Goal: Information Seeking & Learning: Find specific fact

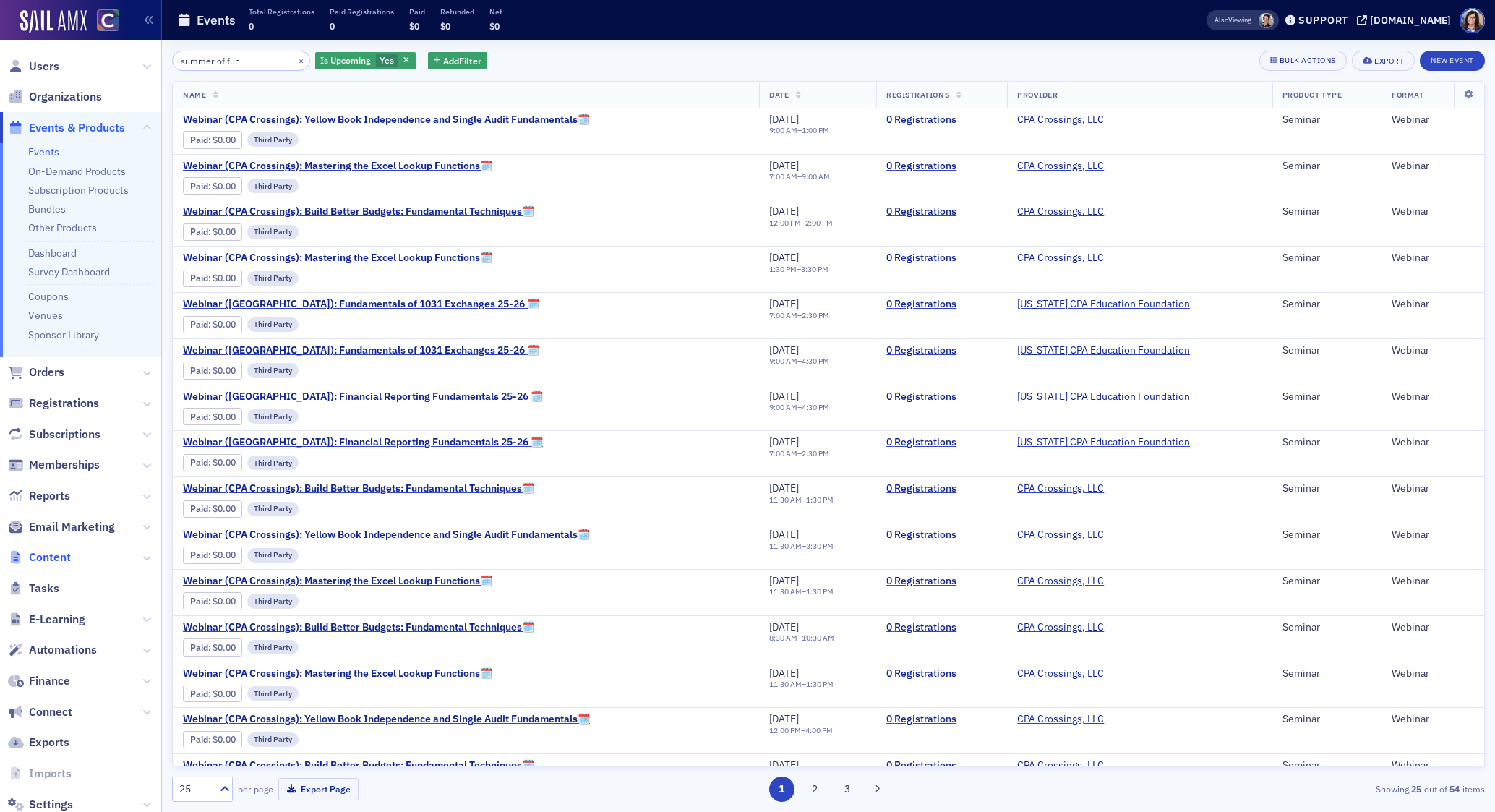
click at [57, 559] on span "Content" at bounding box center [49, 557] width 42 height 16
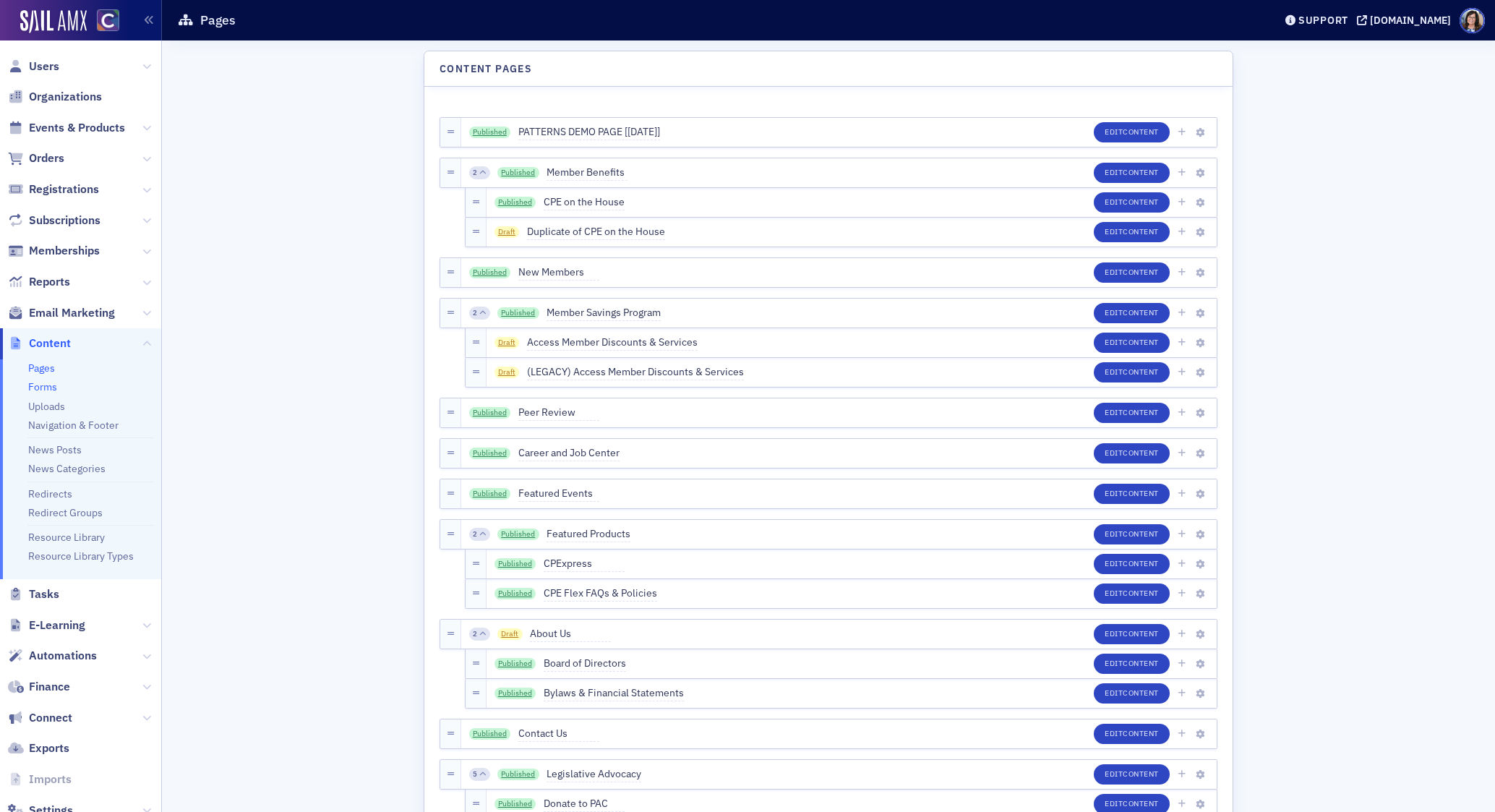
click at [52, 386] on link "Forms" at bounding box center [42, 386] width 29 height 13
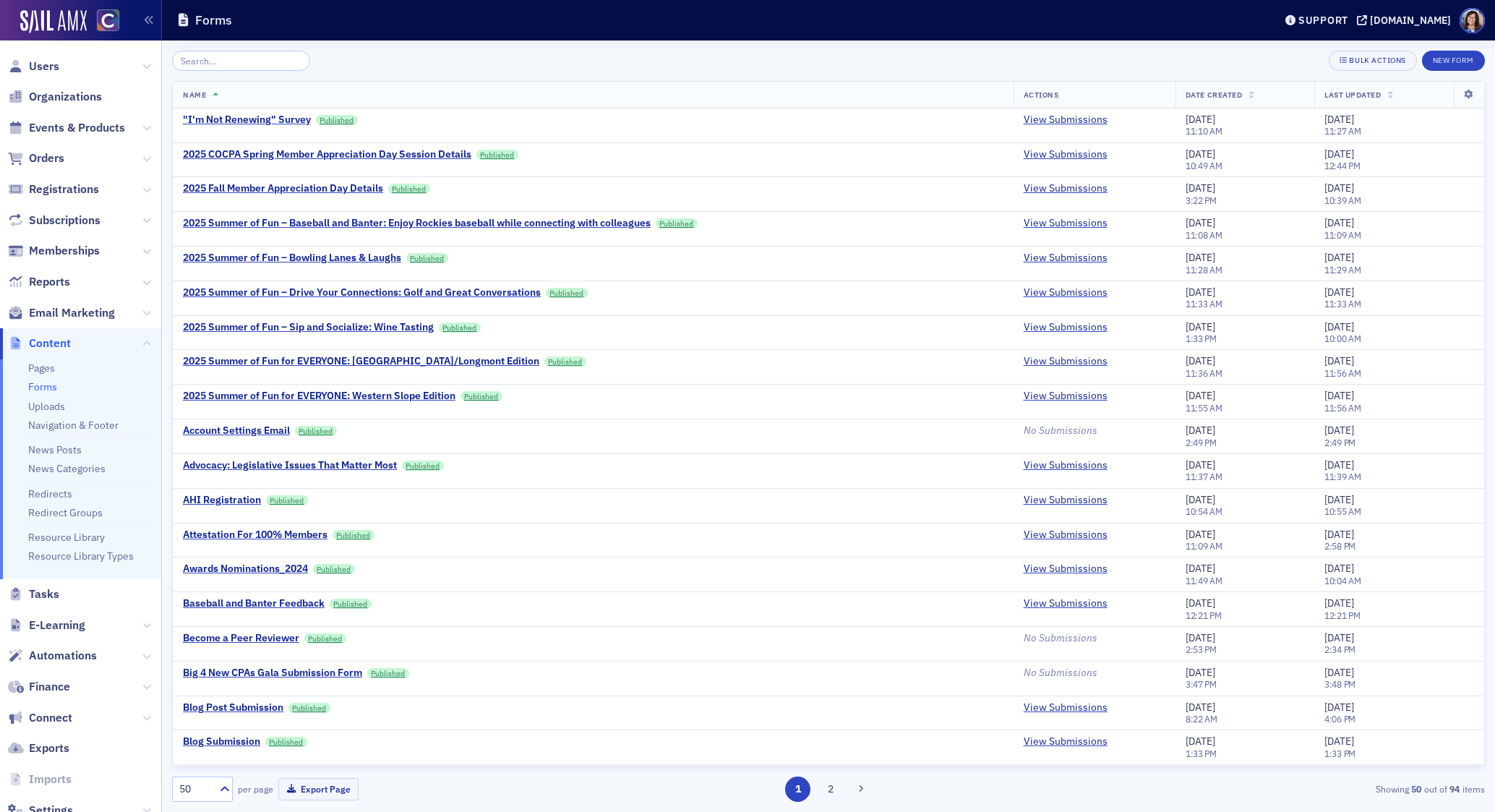
click at [248, 60] on input "search" at bounding box center [241, 60] width 138 height 20
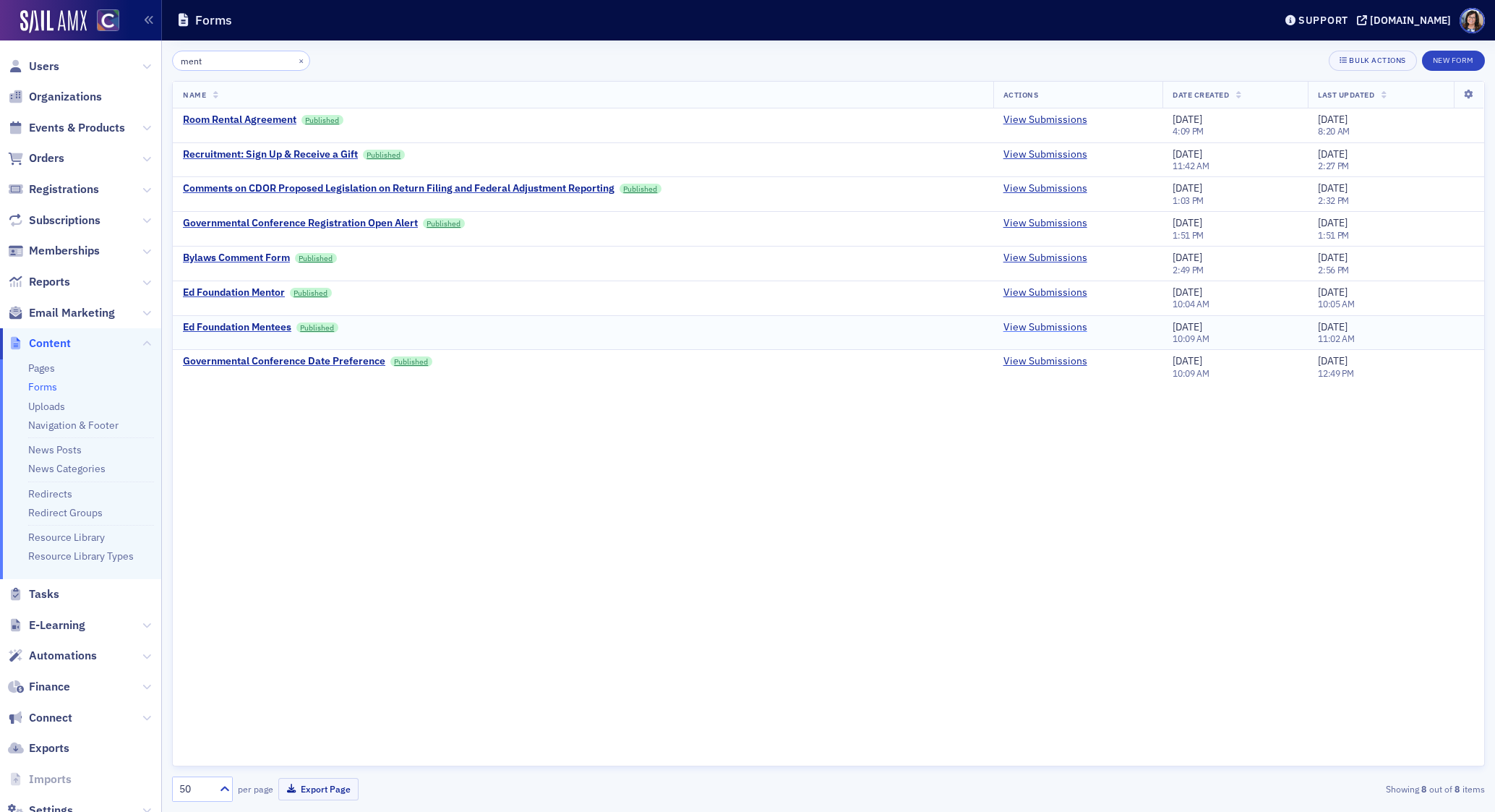
type input "ment"
click at [1041, 328] on link "View Submissions" at bounding box center [1045, 328] width 84 height 13
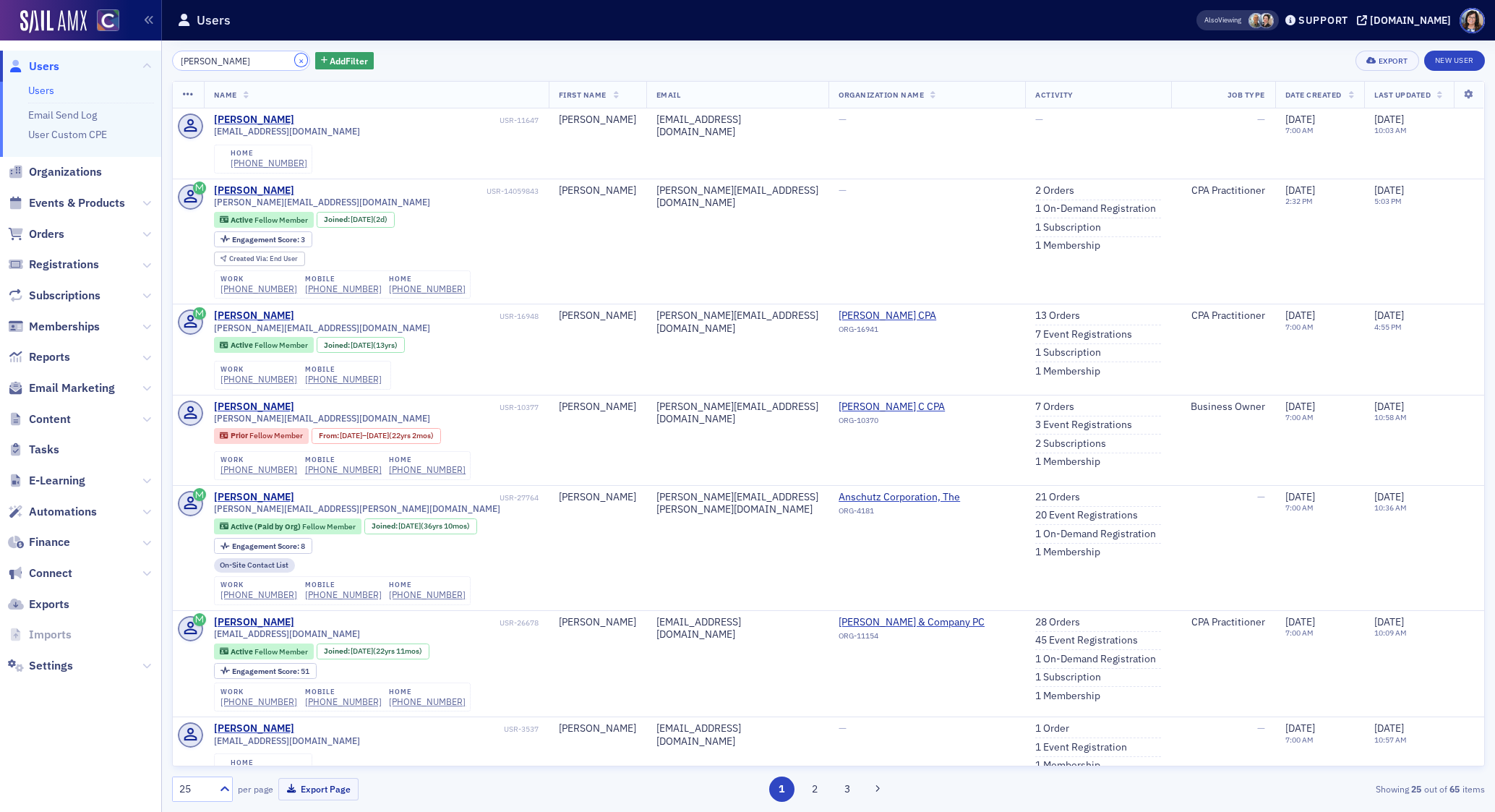
click at [295, 60] on button "×" at bounding box center [301, 60] width 13 height 13
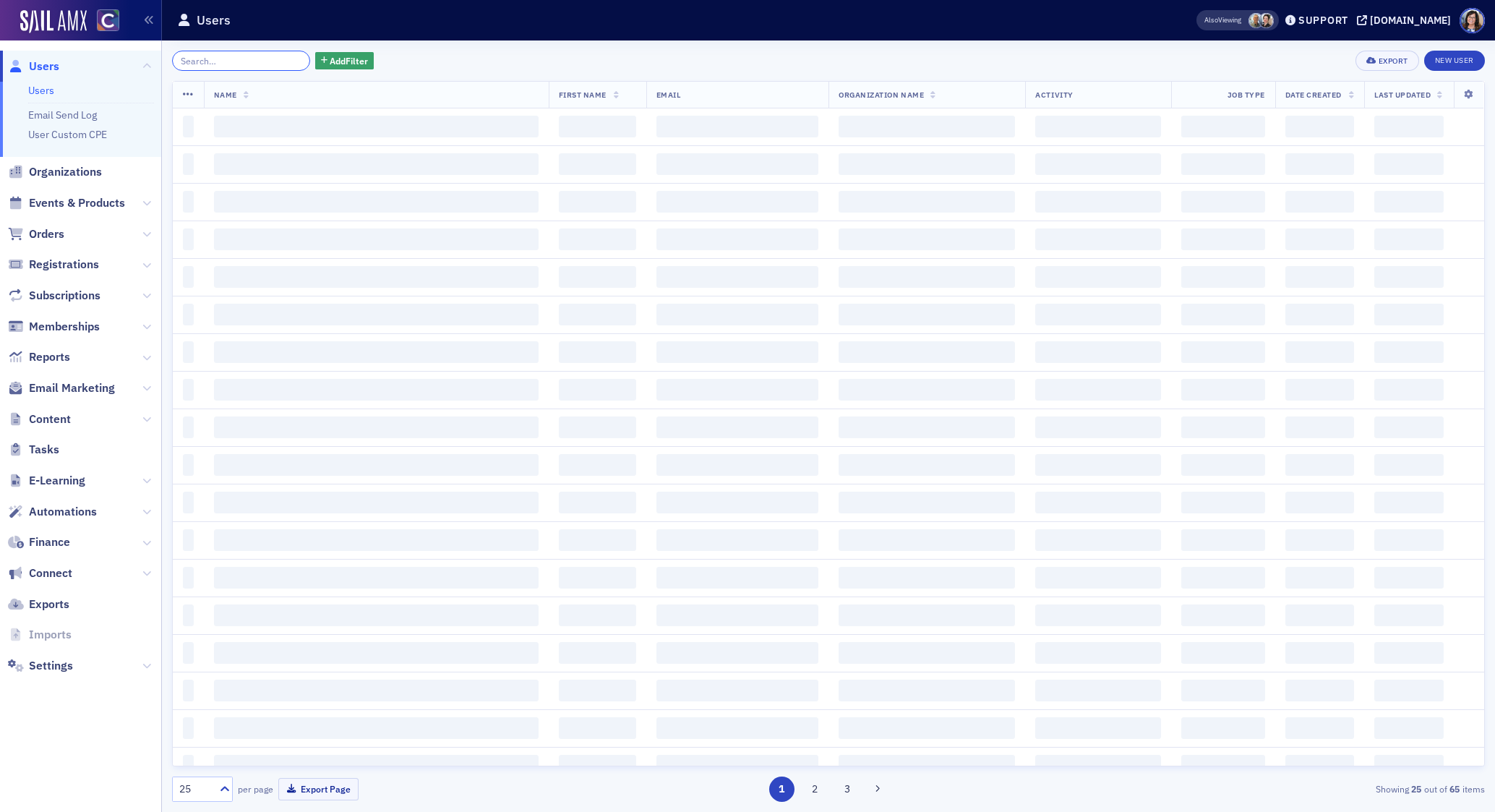
click at [244, 61] on input "search" at bounding box center [241, 60] width 138 height 20
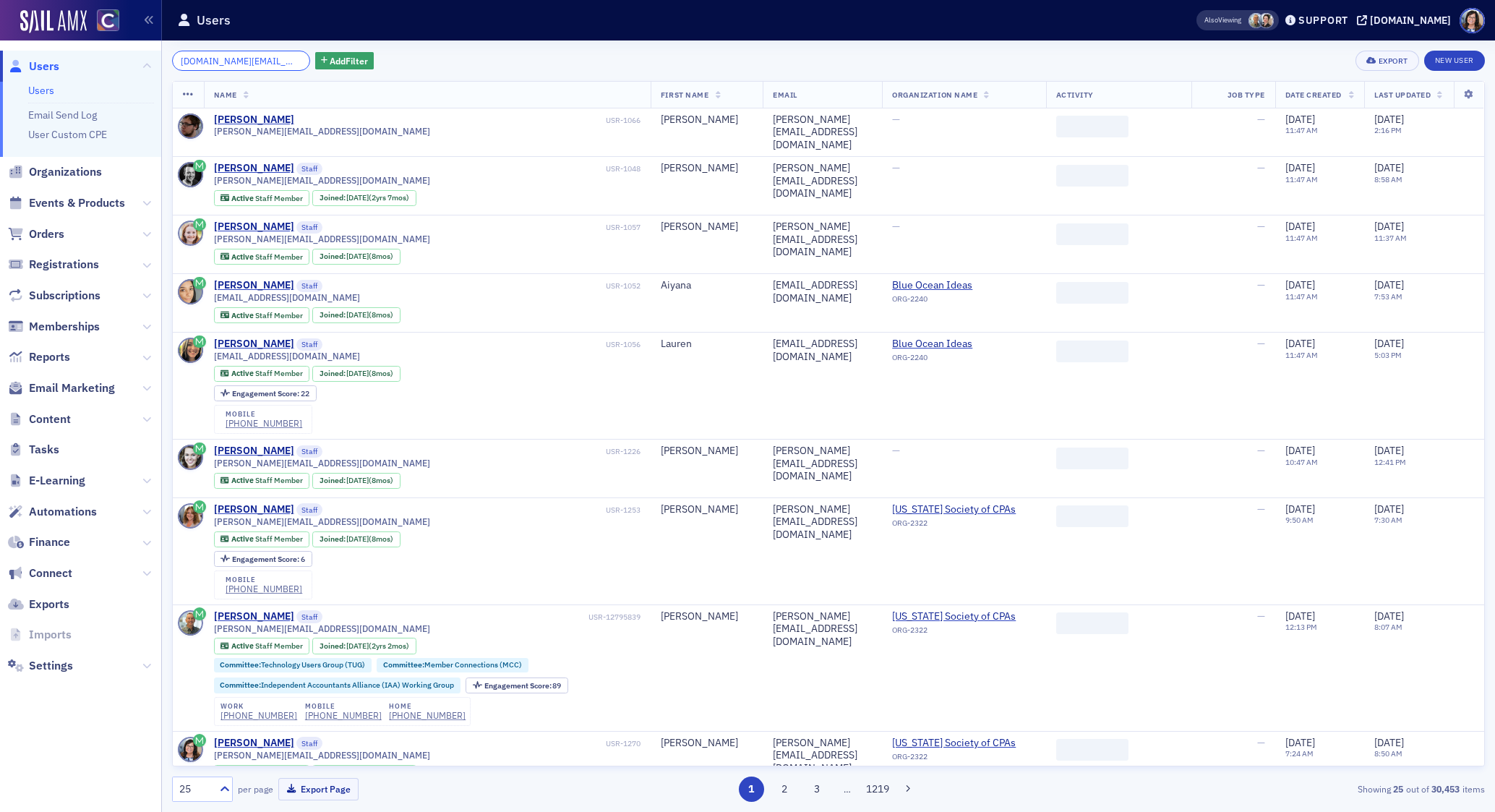
scroll to position [0, 31]
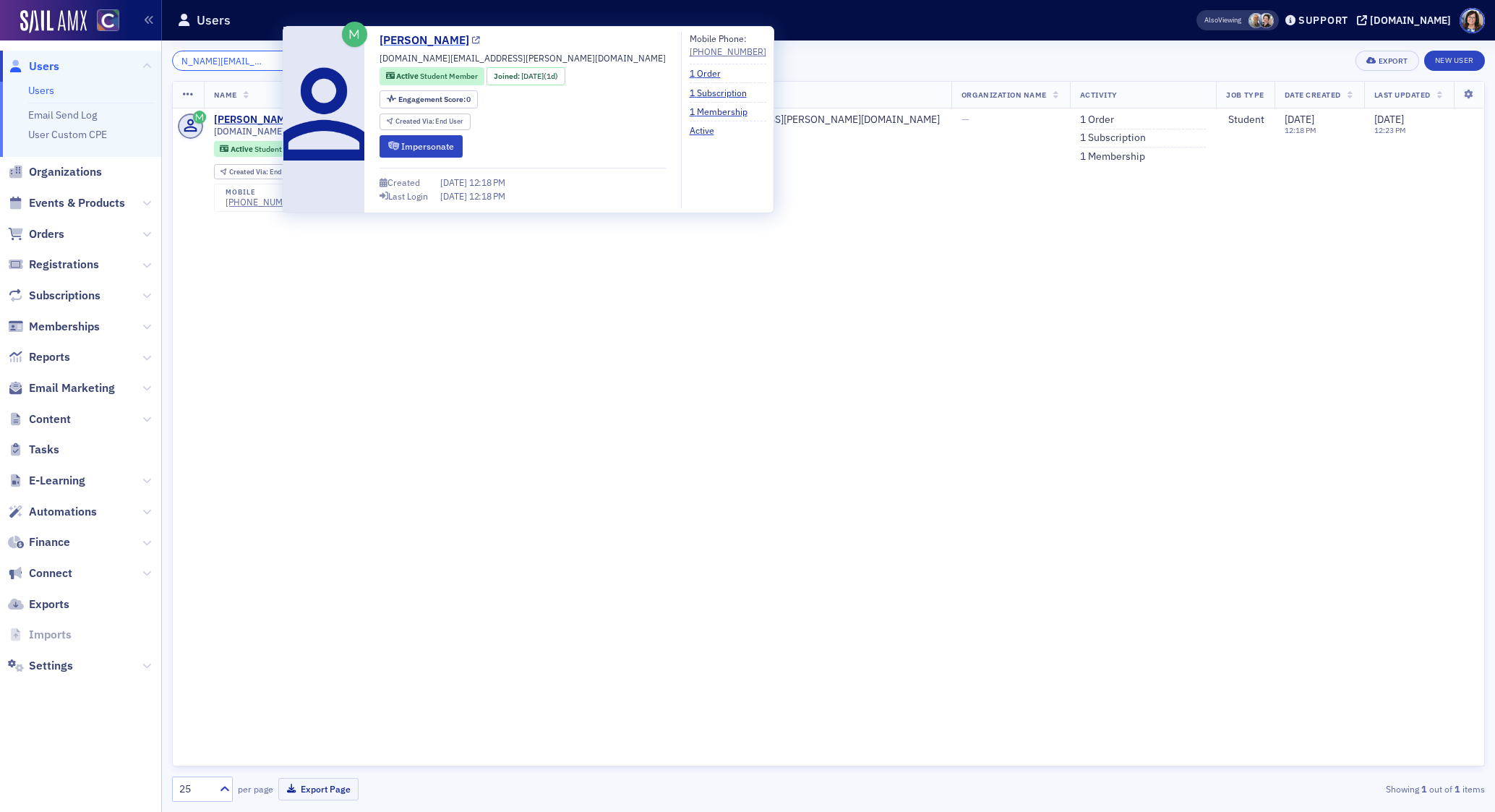
type input "andys.sanchez.jr.as@gmail.com"
click at [472, 41] on icon at bounding box center [476, 41] width 8 height 8
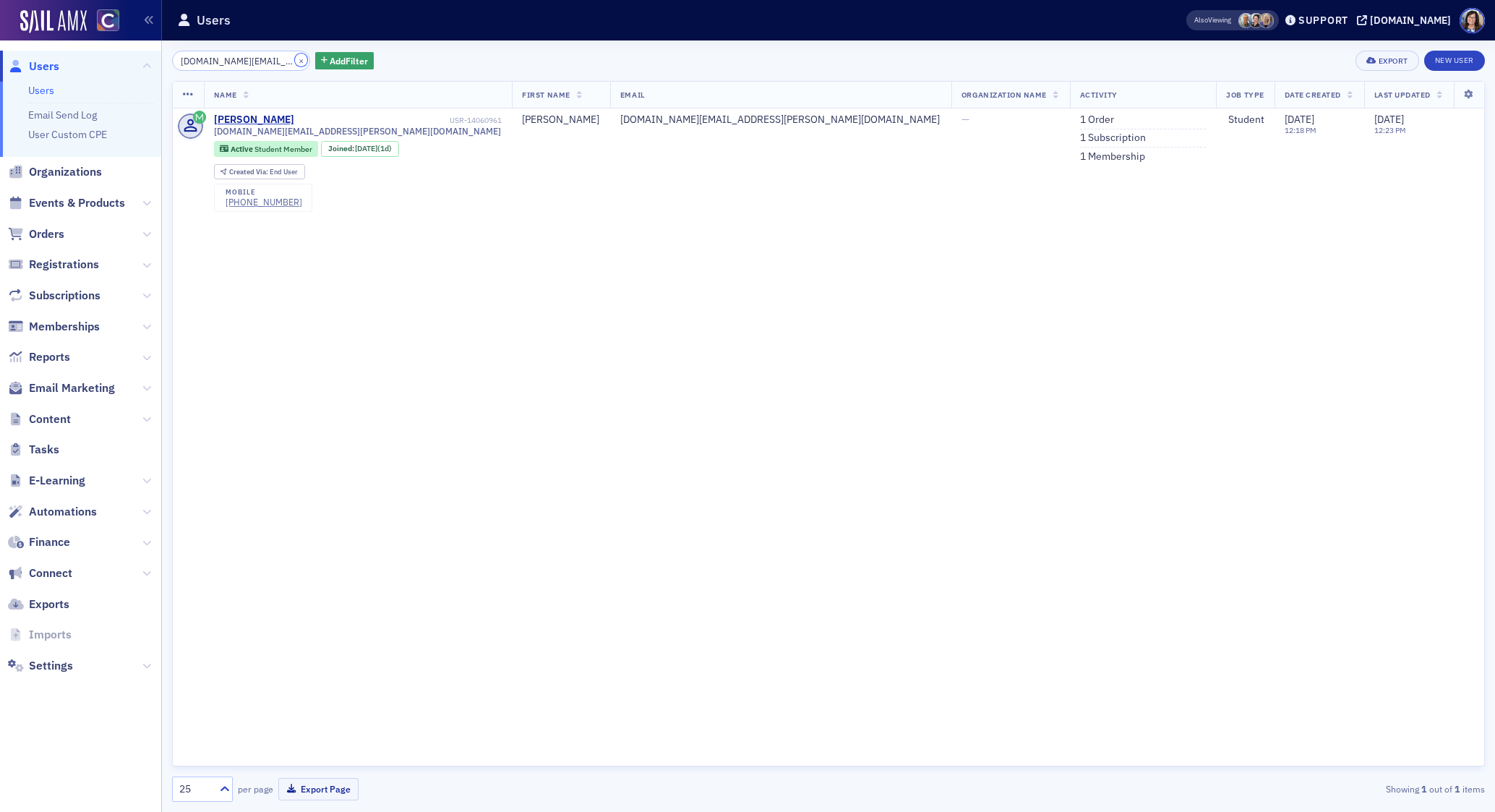
drag, startPoint x: 284, startPoint y: 61, endPoint x: 277, endPoint y: 61, distance: 7.0
click at [295, 61] on button "×" at bounding box center [301, 60] width 13 height 13
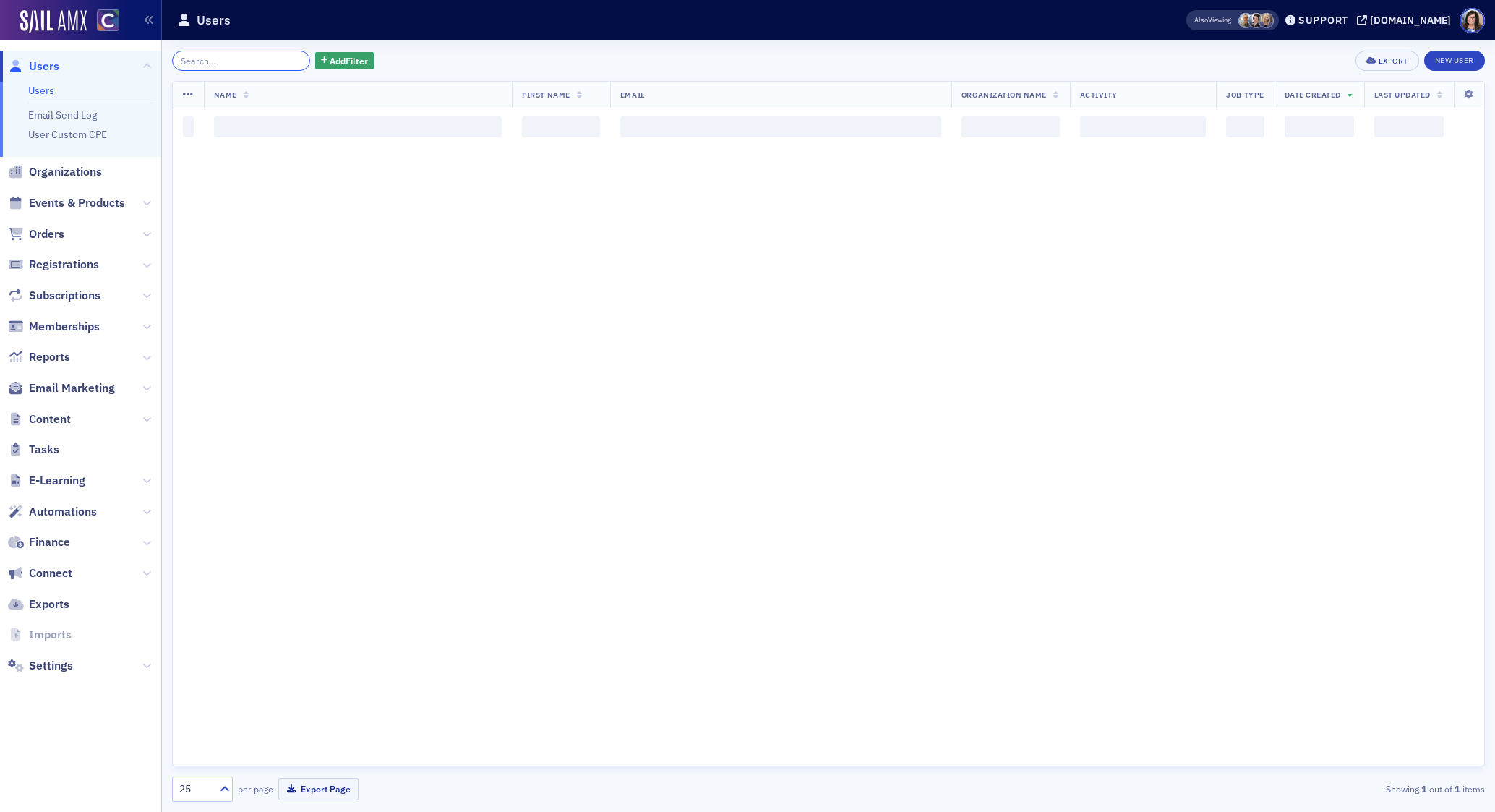
click at [248, 62] on input "search" at bounding box center [241, 60] width 138 height 20
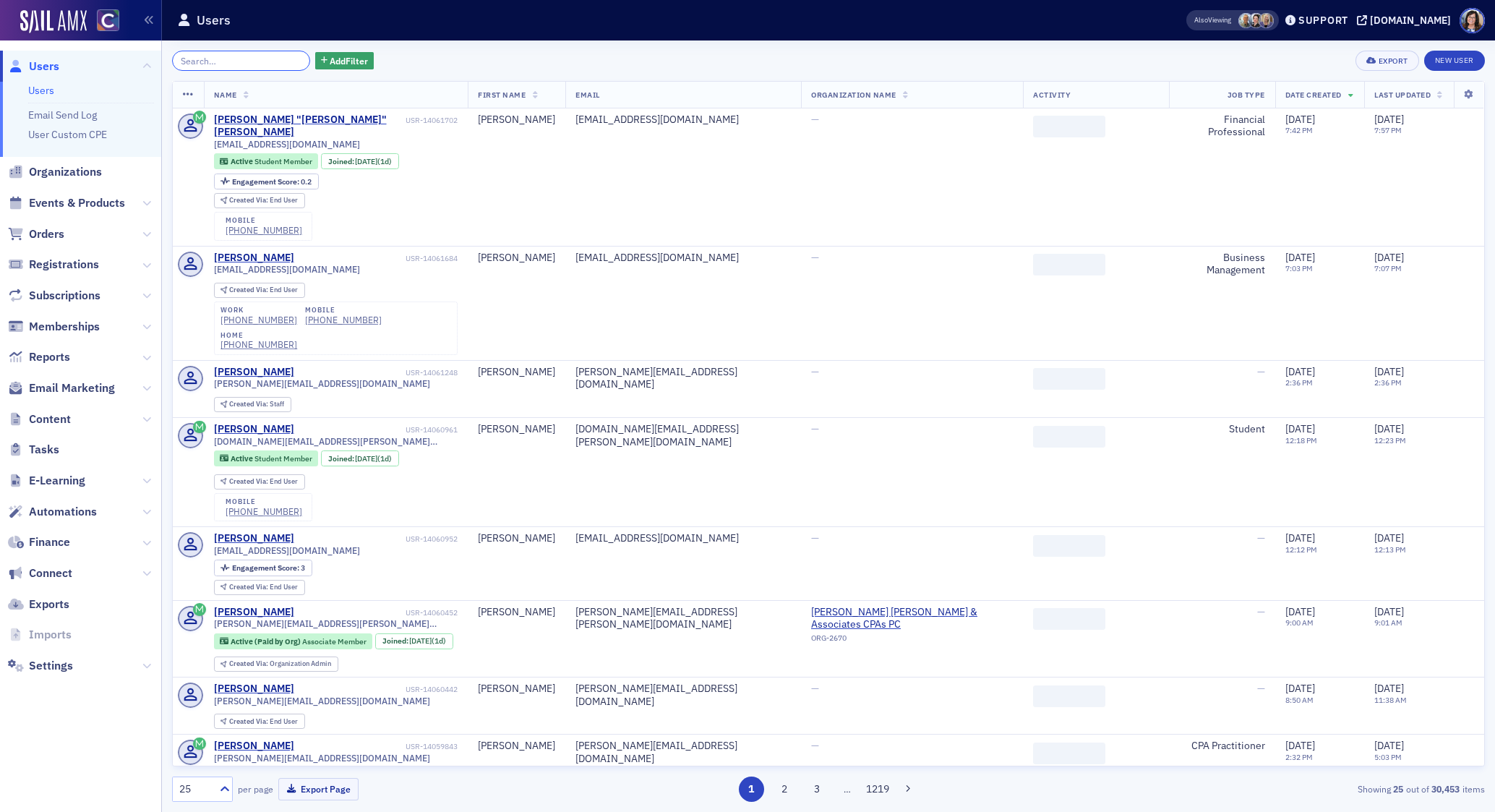
paste input "Laura Rauwerdink"
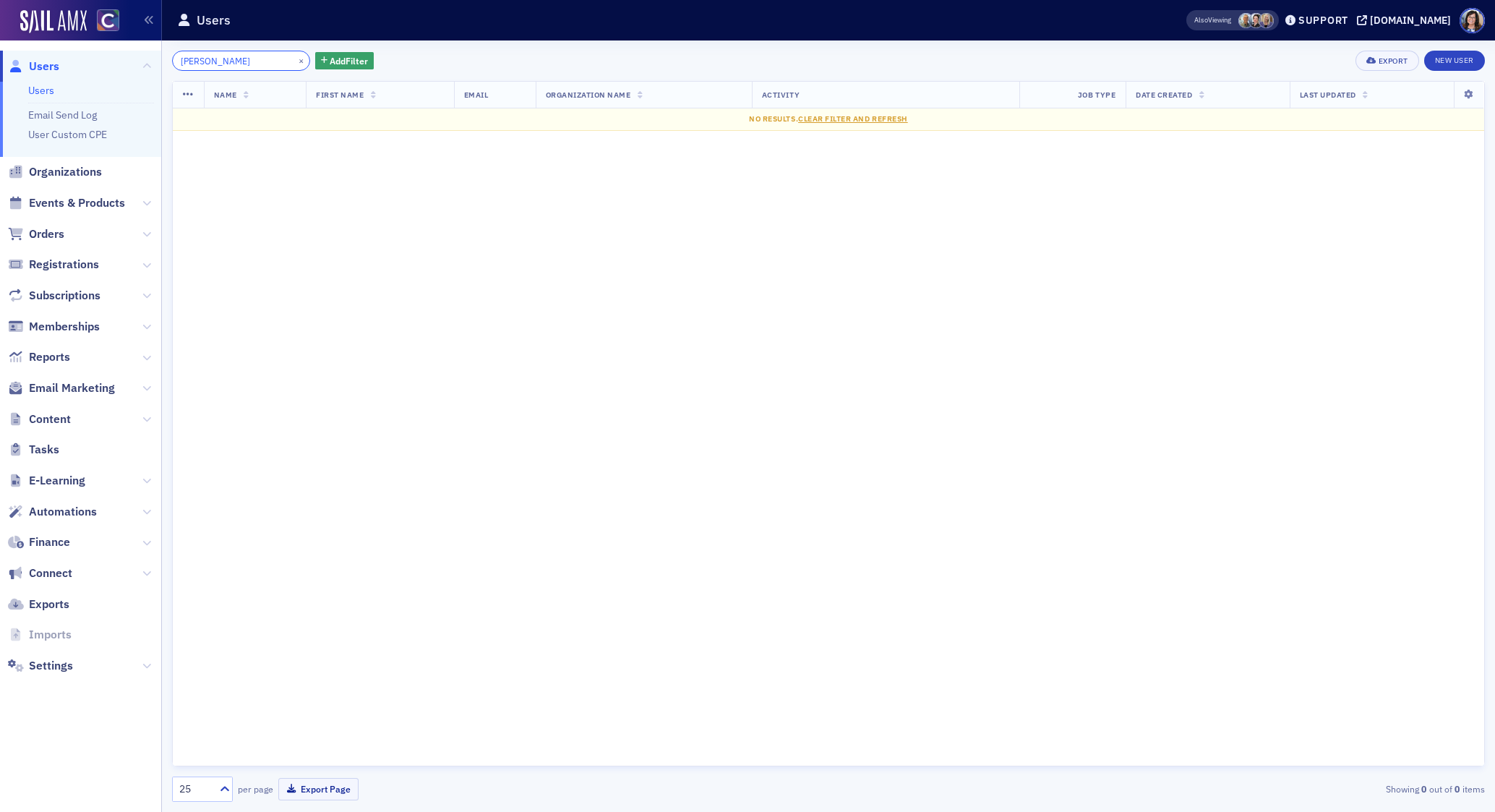
click at [206, 61] on input "Laura Rauwerdink" at bounding box center [241, 60] width 138 height 20
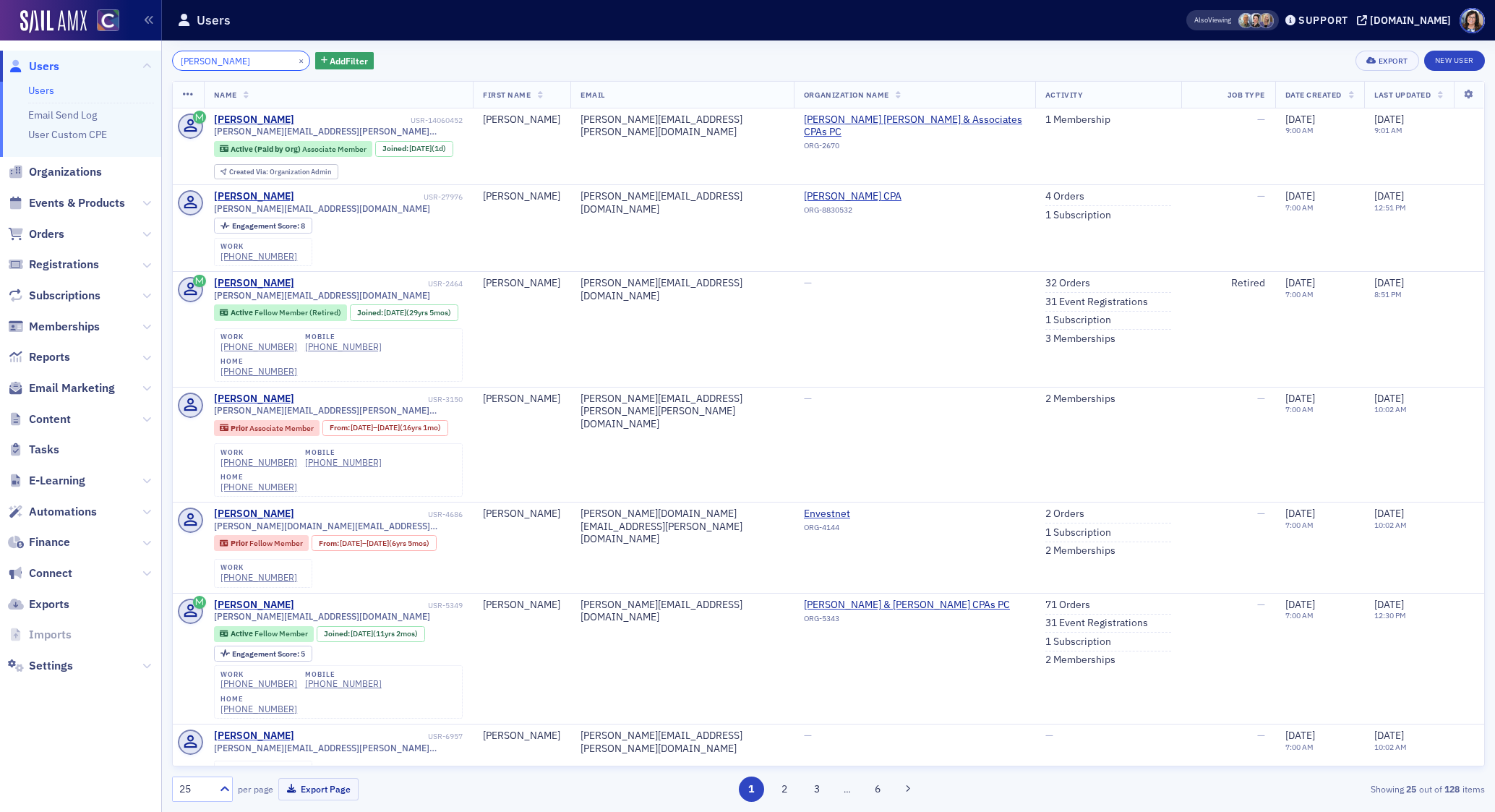
type input "Laura Rauwerdink"
drag, startPoint x: 282, startPoint y: 62, endPoint x: 244, endPoint y: 64, distance: 38.1
click at [295, 62] on button "×" at bounding box center [301, 60] width 13 height 13
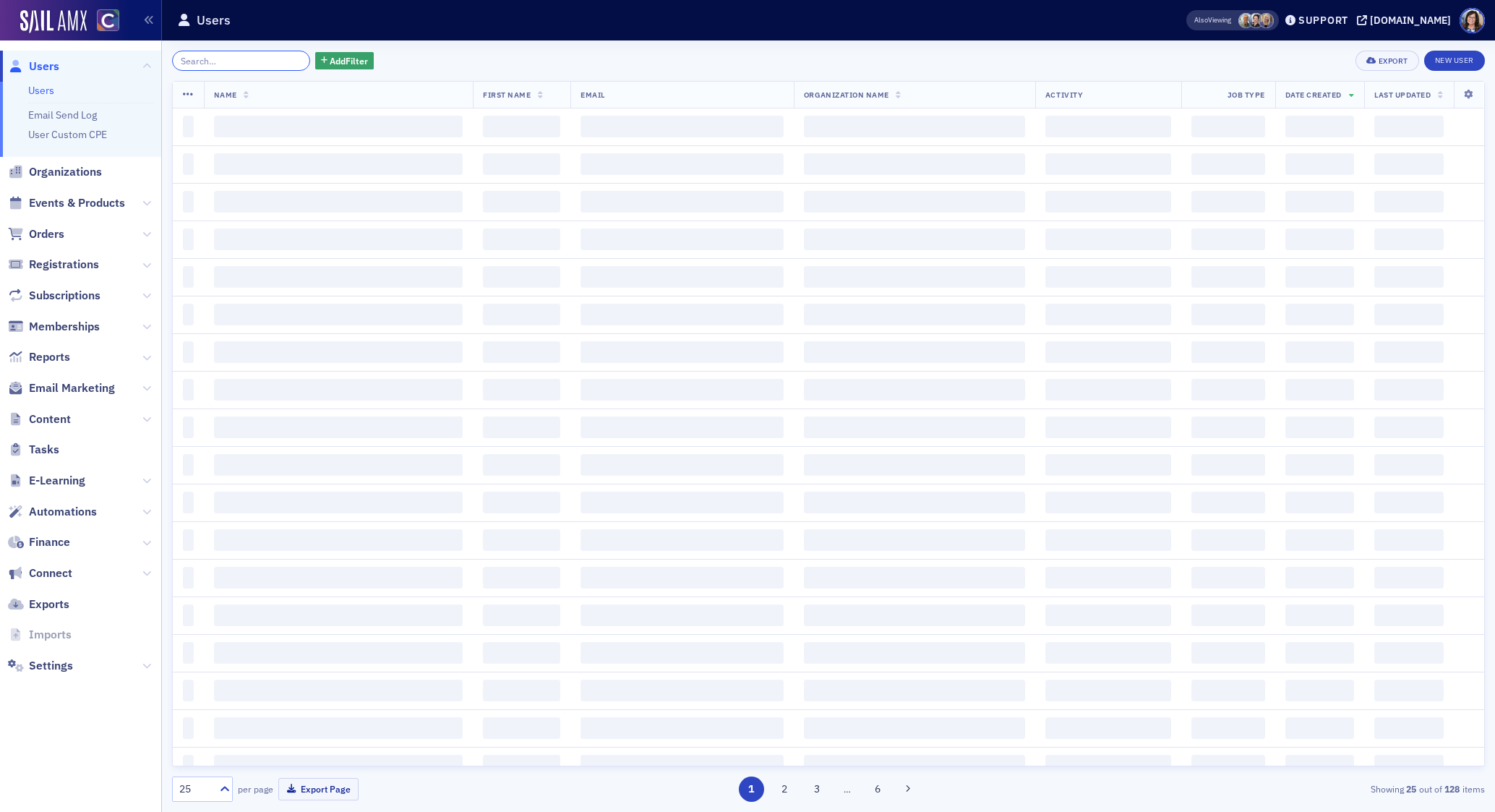
click at [243, 64] on input "search" at bounding box center [241, 60] width 138 height 20
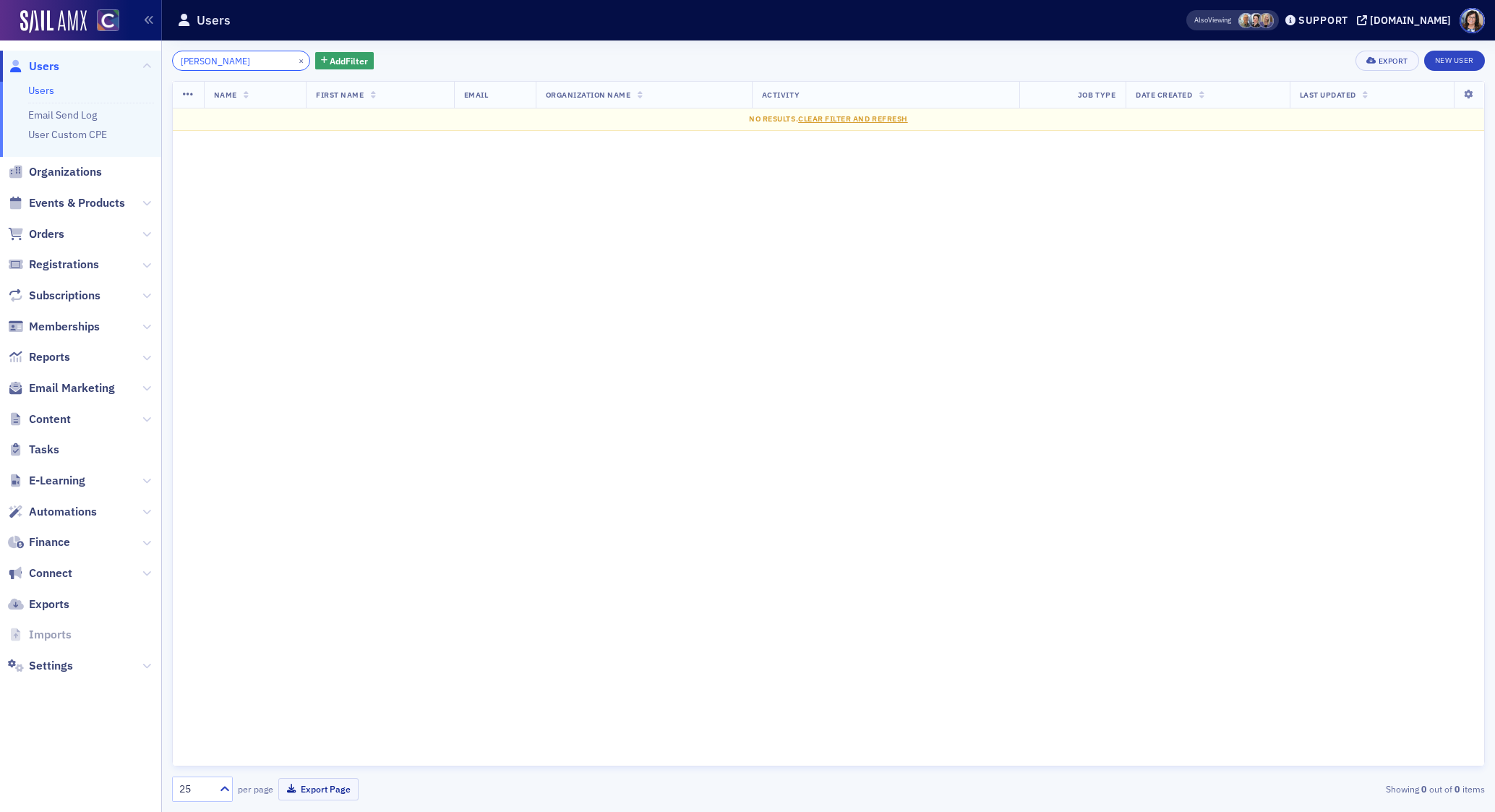
click at [214, 60] on input "Heather Mehls" at bounding box center [241, 60] width 138 height 20
click at [214, 61] on input "Heather Mehls" at bounding box center [241, 60] width 138 height 20
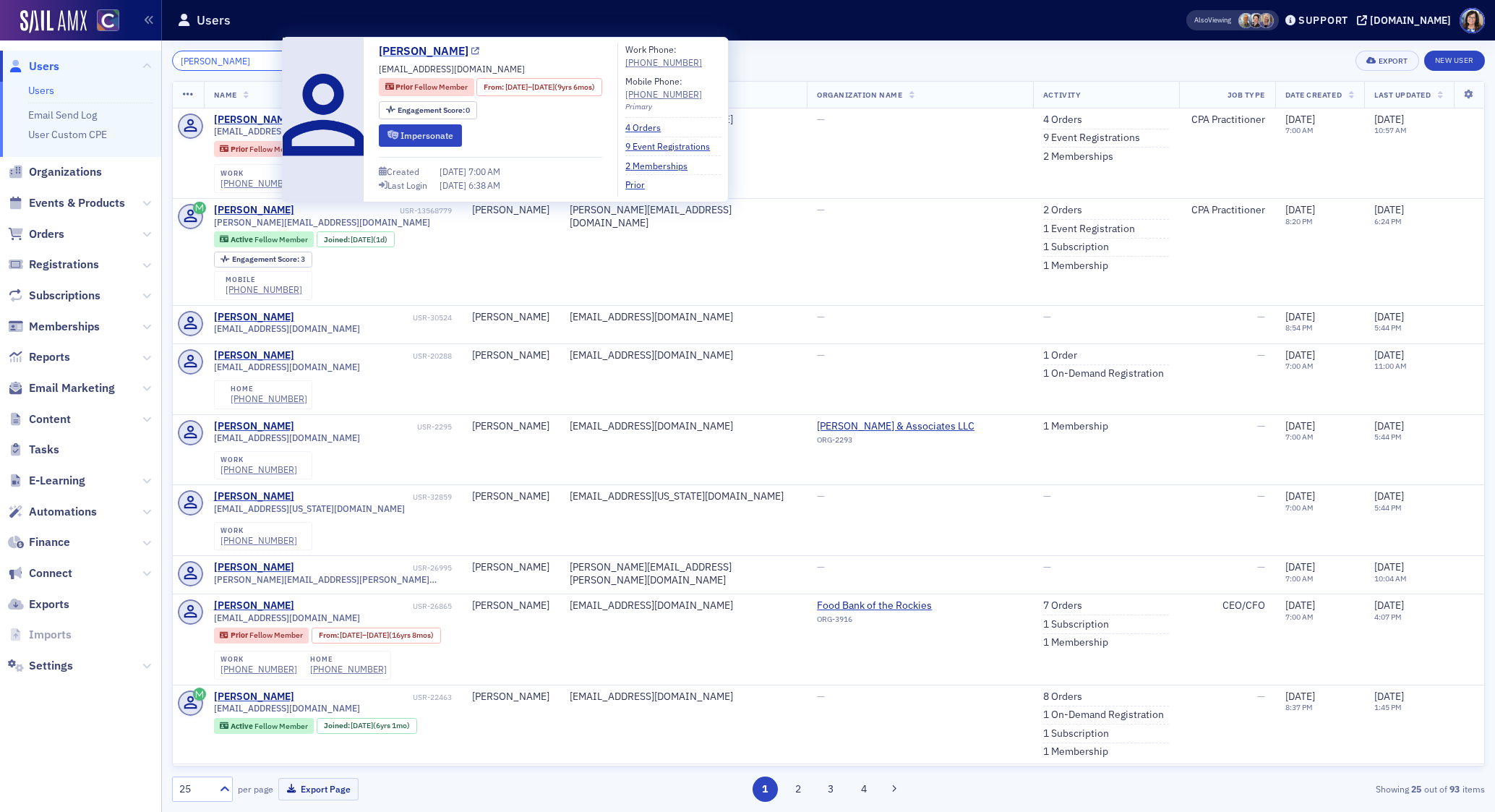
type input "Heather Mehls"
click at [471, 50] on icon at bounding box center [475, 52] width 8 height 8
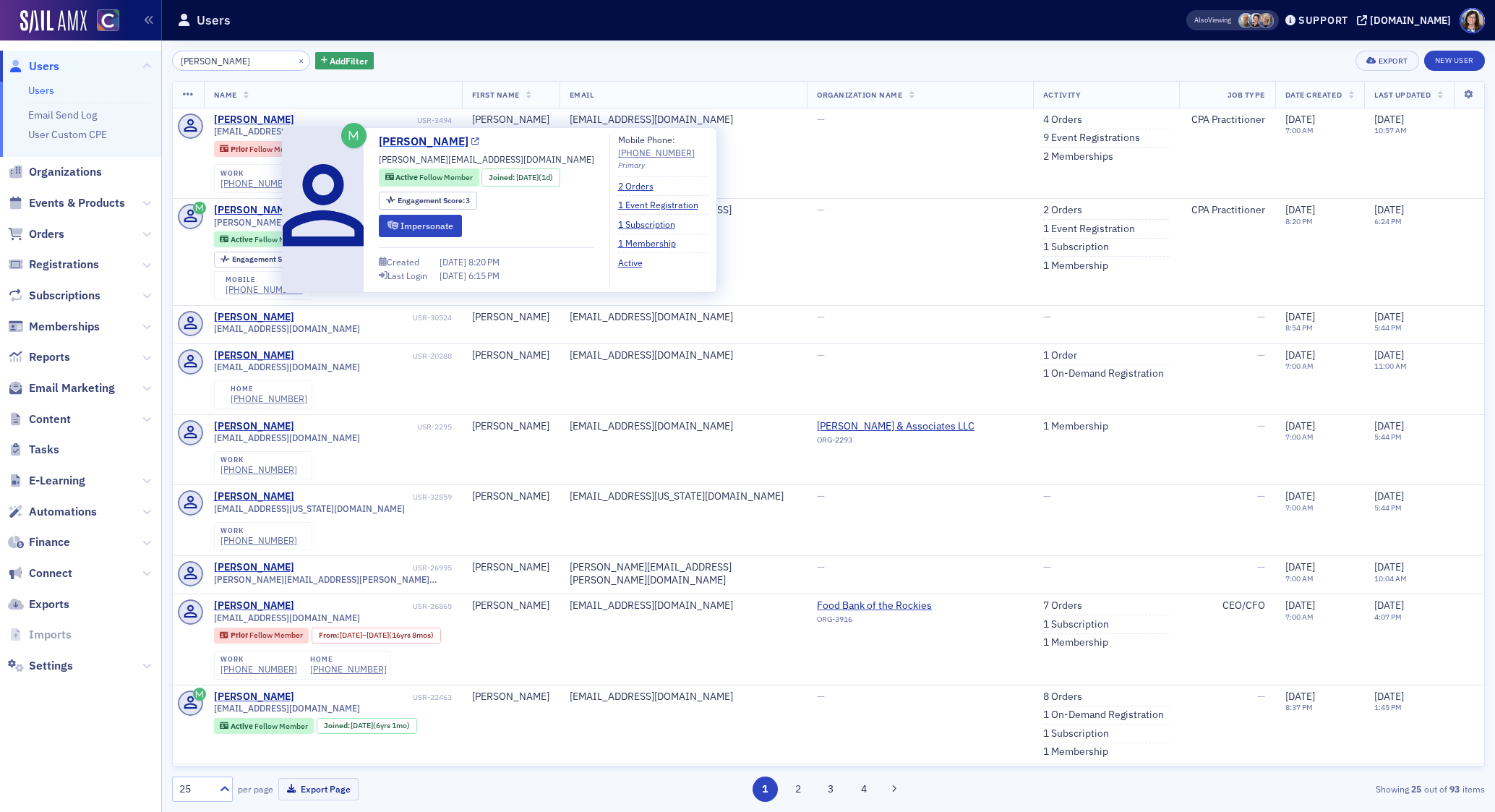
click at [471, 139] on icon at bounding box center [475, 142] width 8 height 8
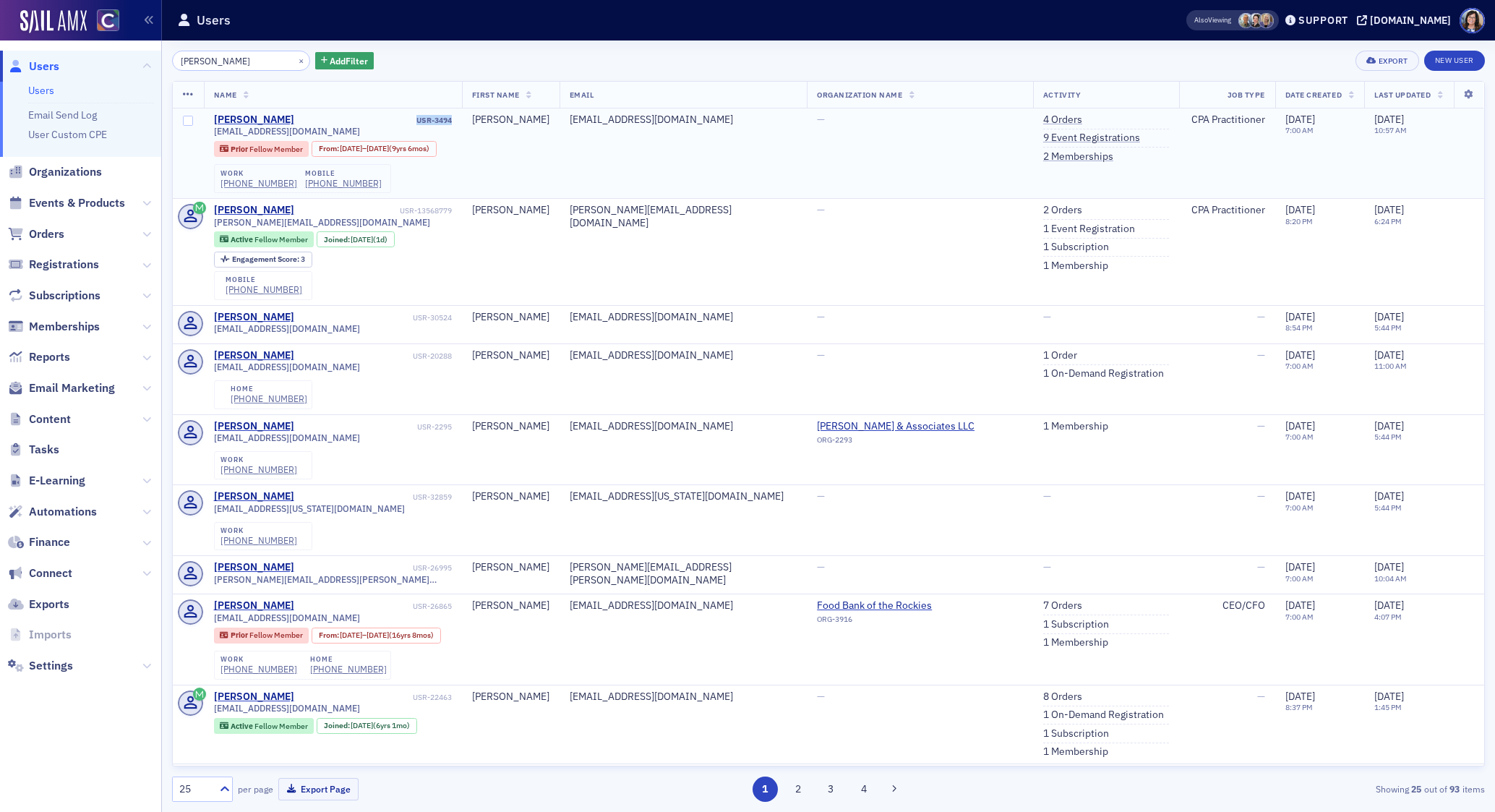
drag, startPoint x: 501, startPoint y: 120, endPoint x: 457, endPoint y: 120, distance: 44.0
click at [457, 120] on td "Heather Mehls USR-3494 heathermehls@hotmail.com Prior Fellow Member From : 10/3…" at bounding box center [333, 153] width 258 height 90
copy div "USR-3494"
drag, startPoint x: 504, startPoint y: 211, endPoint x: 441, endPoint y: 213, distance: 63.0
click at [441, 213] on td "Heather Mehls USR-13568779 heather@goldstararvada.com Active Fellow Member Join…" at bounding box center [333, 251] width 258 height 106
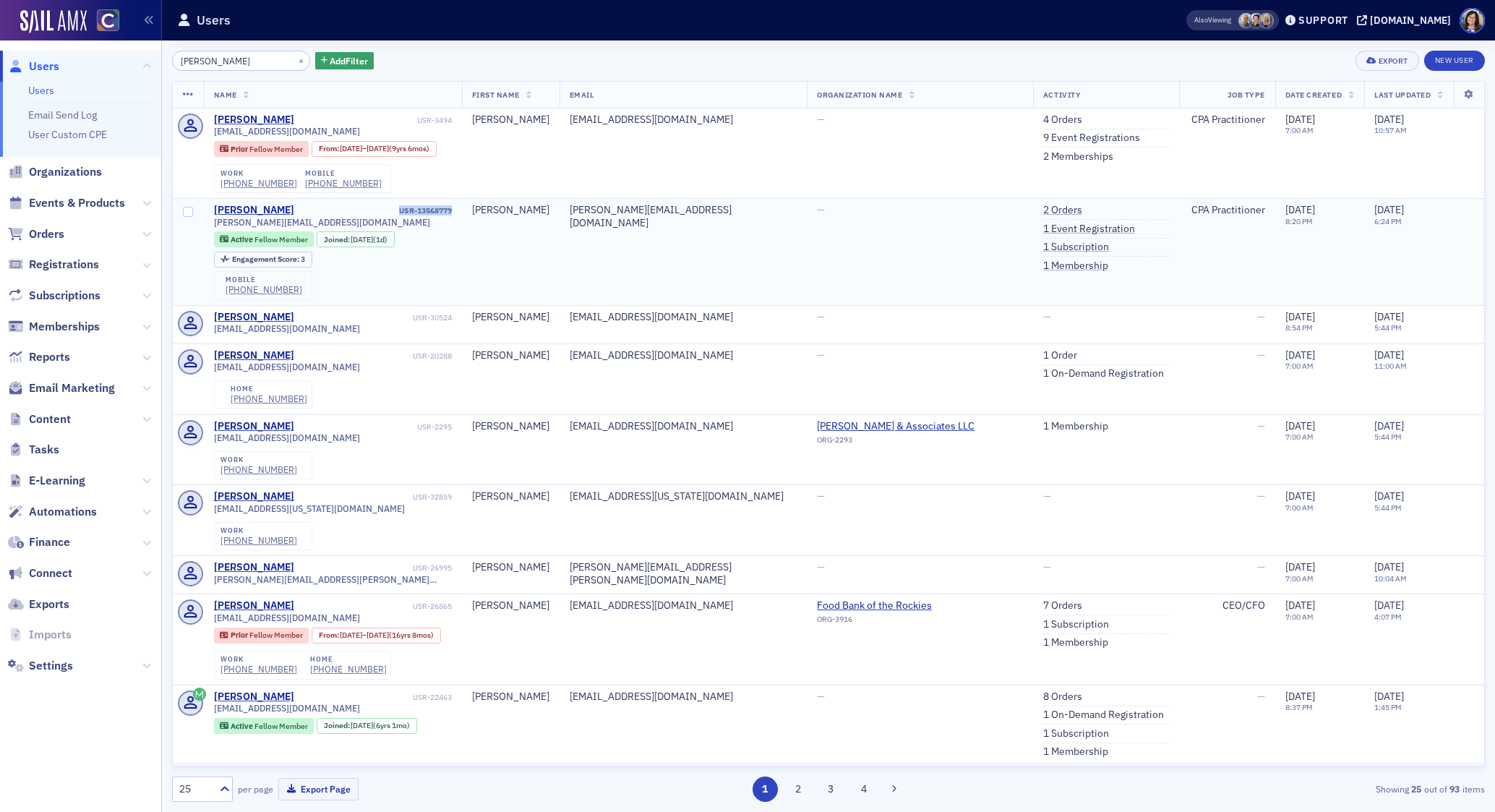
copy div "USR-13568779"
drag, startPoint x: 503, startPoint y: 120, endPoint x: 457, endPoint y: 120, distance: 46.0
click at [457, 120] on td "Heather Mehls USR-3494 heathermehls@hotmail.com Prior Fellow Member From : 10/3…" at bounding box center [333, 153] width 258 height 90
copy div "USR-3494"
drag, startPoint x: 284, startPoint y: 62, endPoint x: 253, endPoint y: 62, distance: 31.0
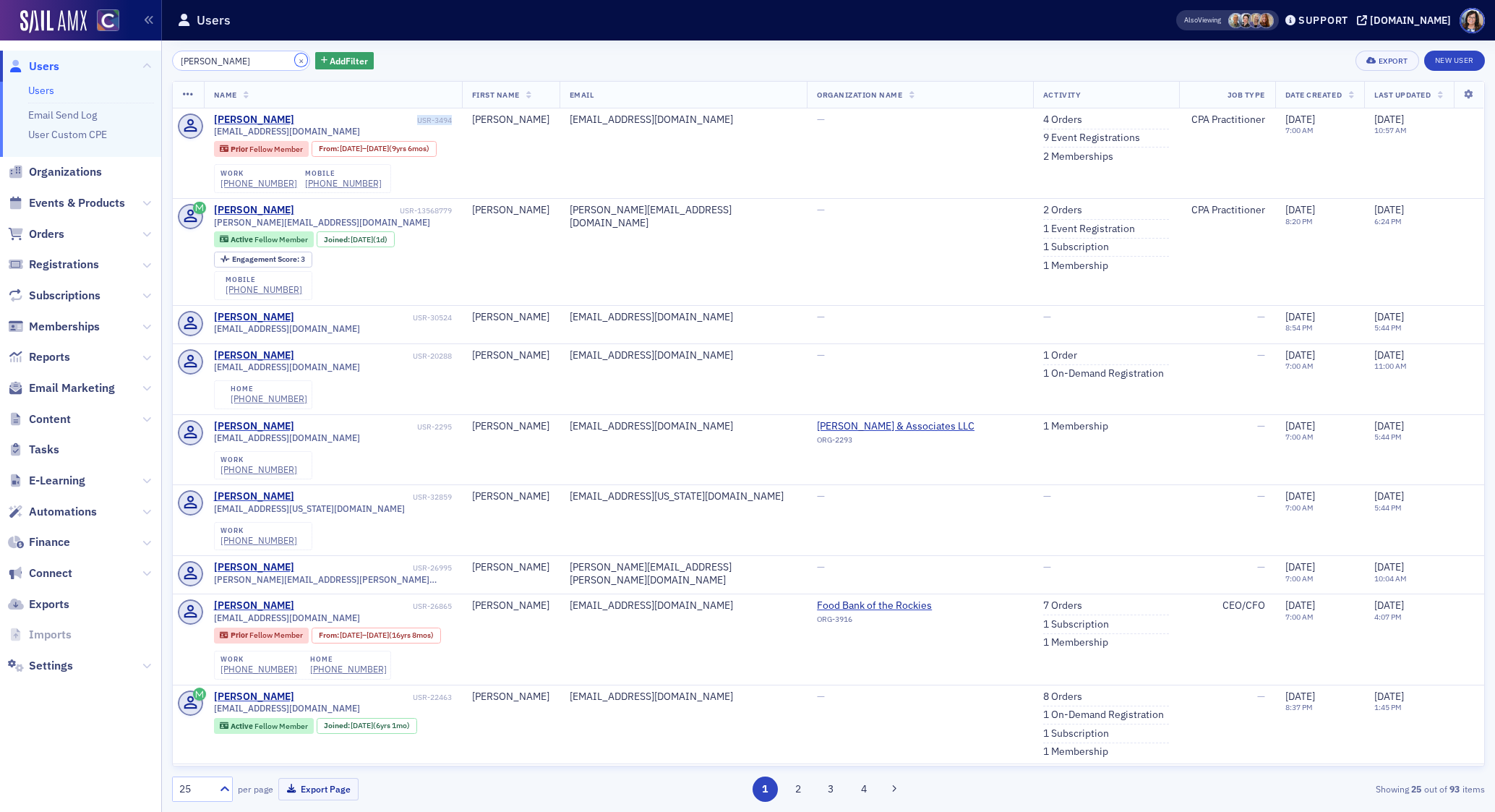
click at [295, 62] on button "×" at bounding box center [301, 60] width 13 height 13
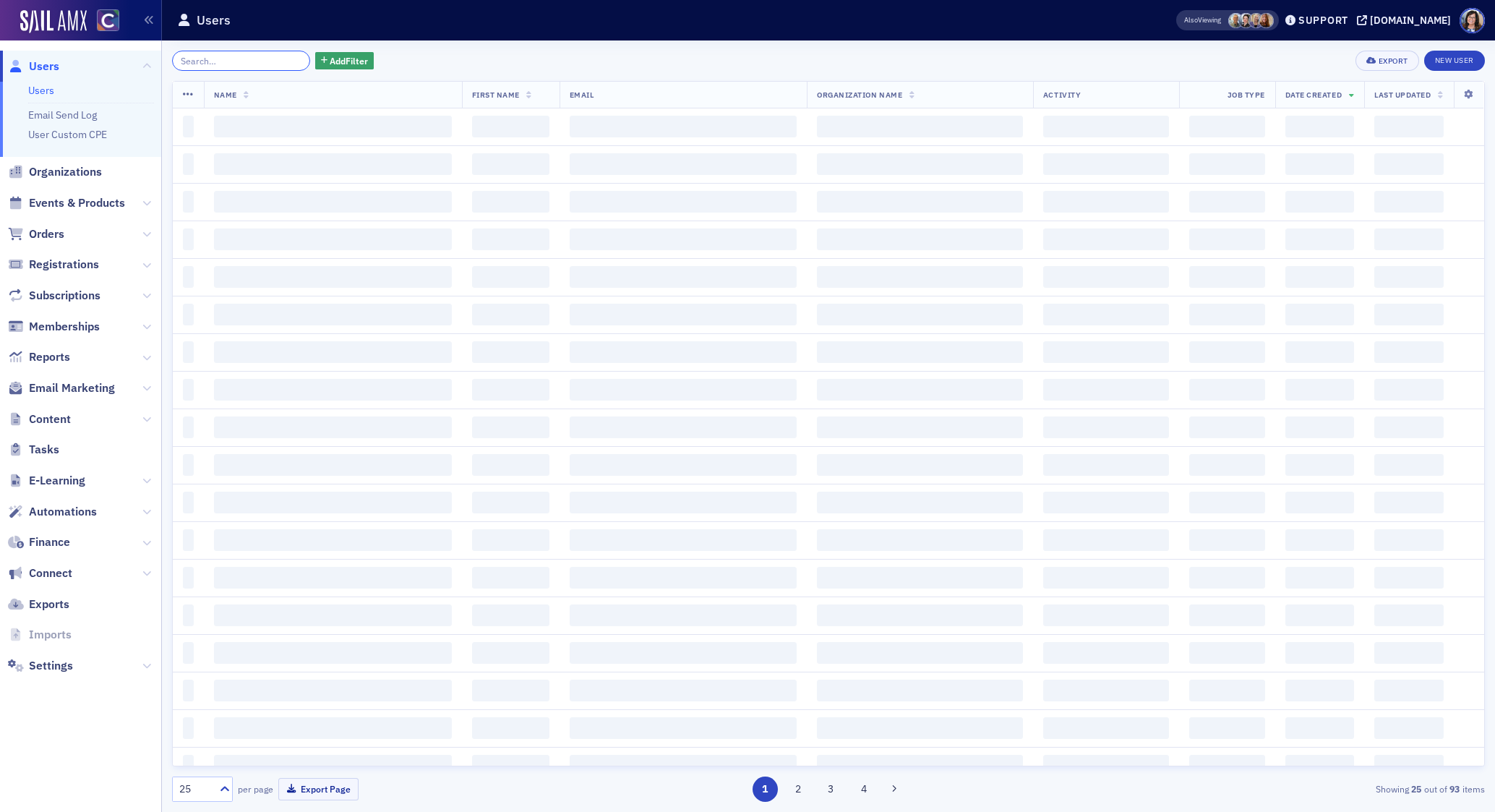
click at [253, 62] on input "search" at bounding box center [241, 60] width 138 height 20
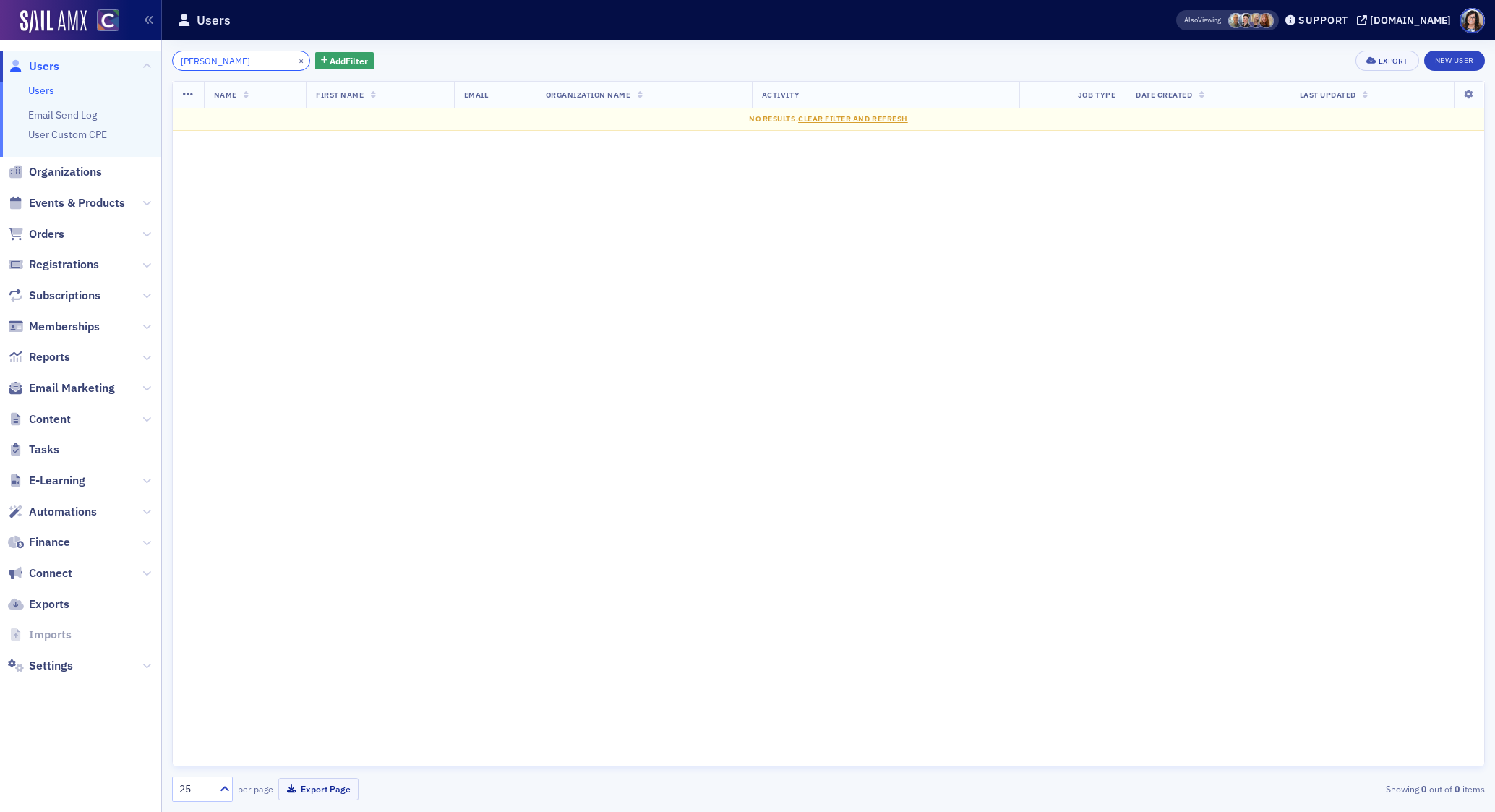
click at [214, 62] on input "Dolores Baez" at bounding box center [241, 60] width 138 height 20
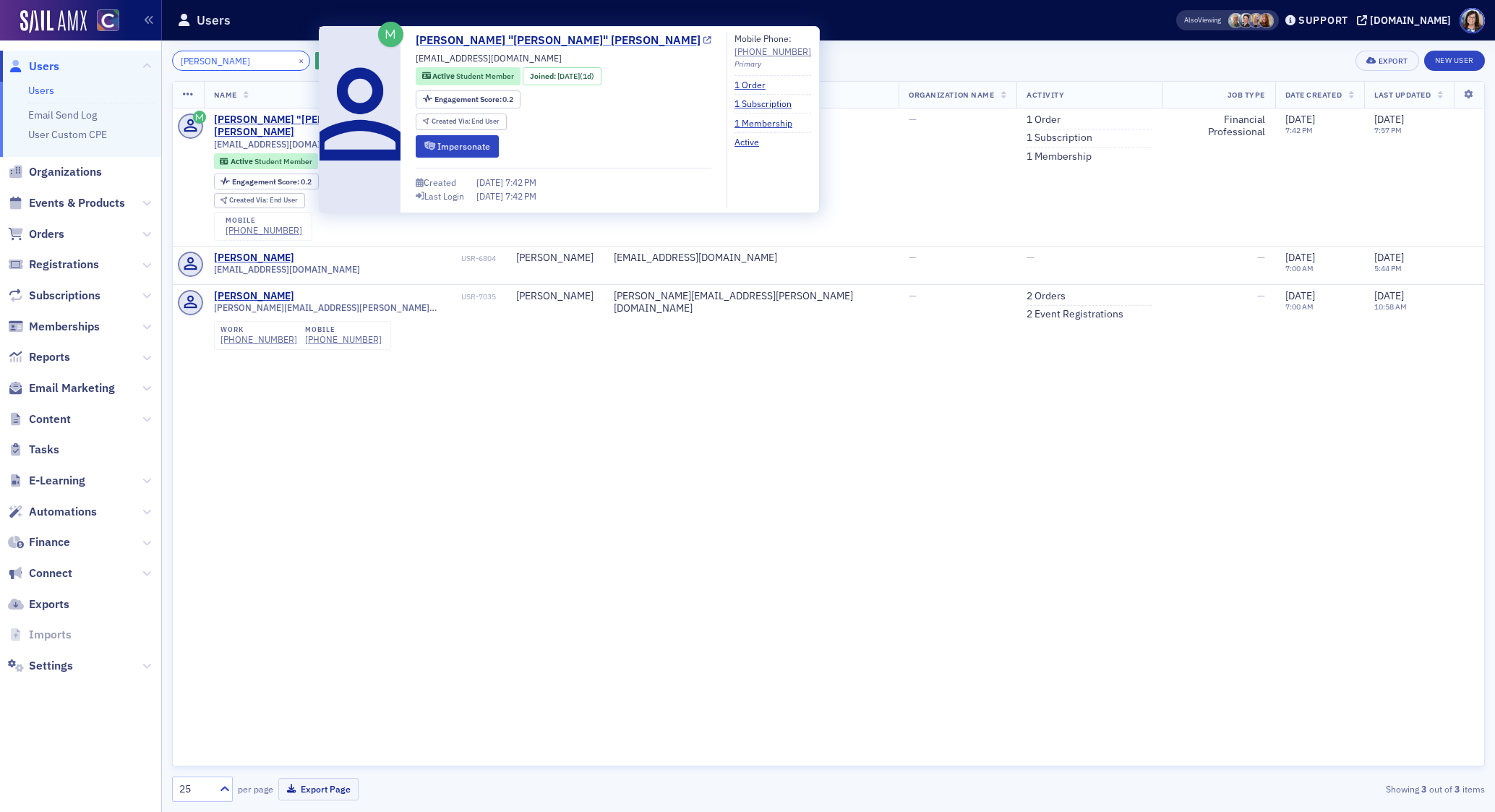
type input "Dolores Baez"
click at [703, 41] on icon at bounding box center [707, 41] width 8 height 8
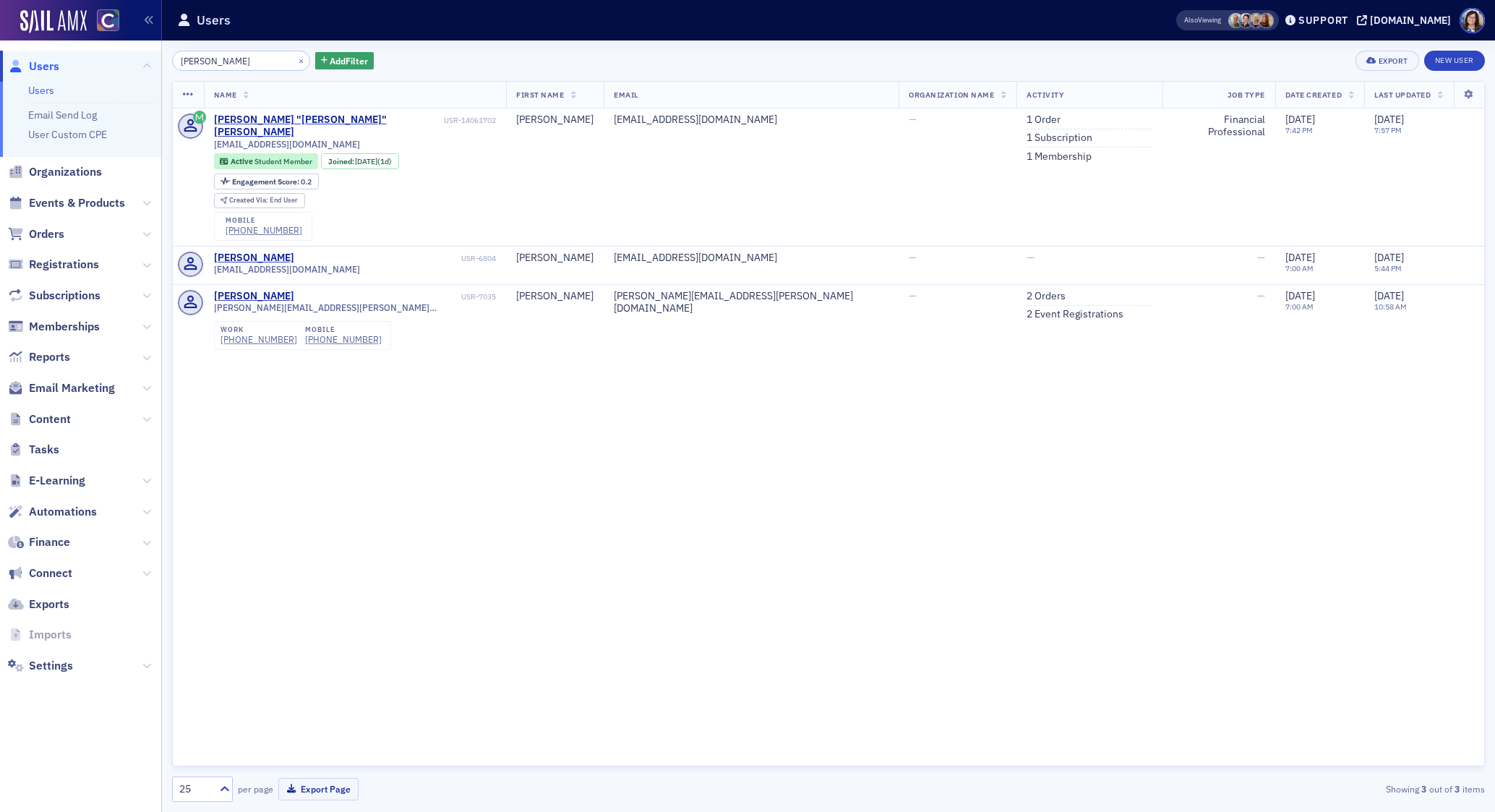
click at [821, 465] on div "Name First Name Email Organization Name Activity Job Type Date Created Last Upd…" at bounding box center [828, 424] width 1313 height 685
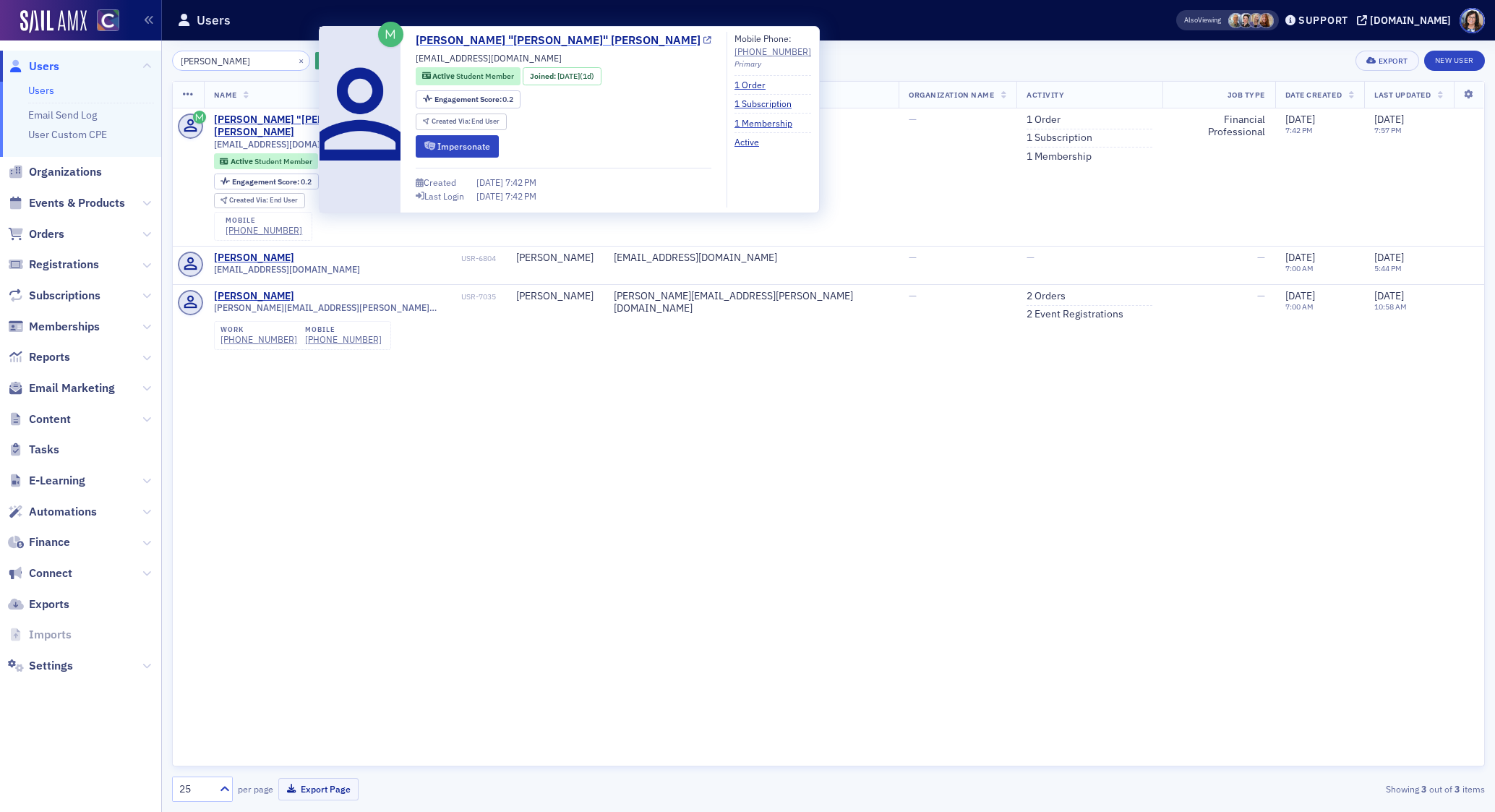
click at [703, 38] on icon at bounding box center [707, 41] width 8 height 8
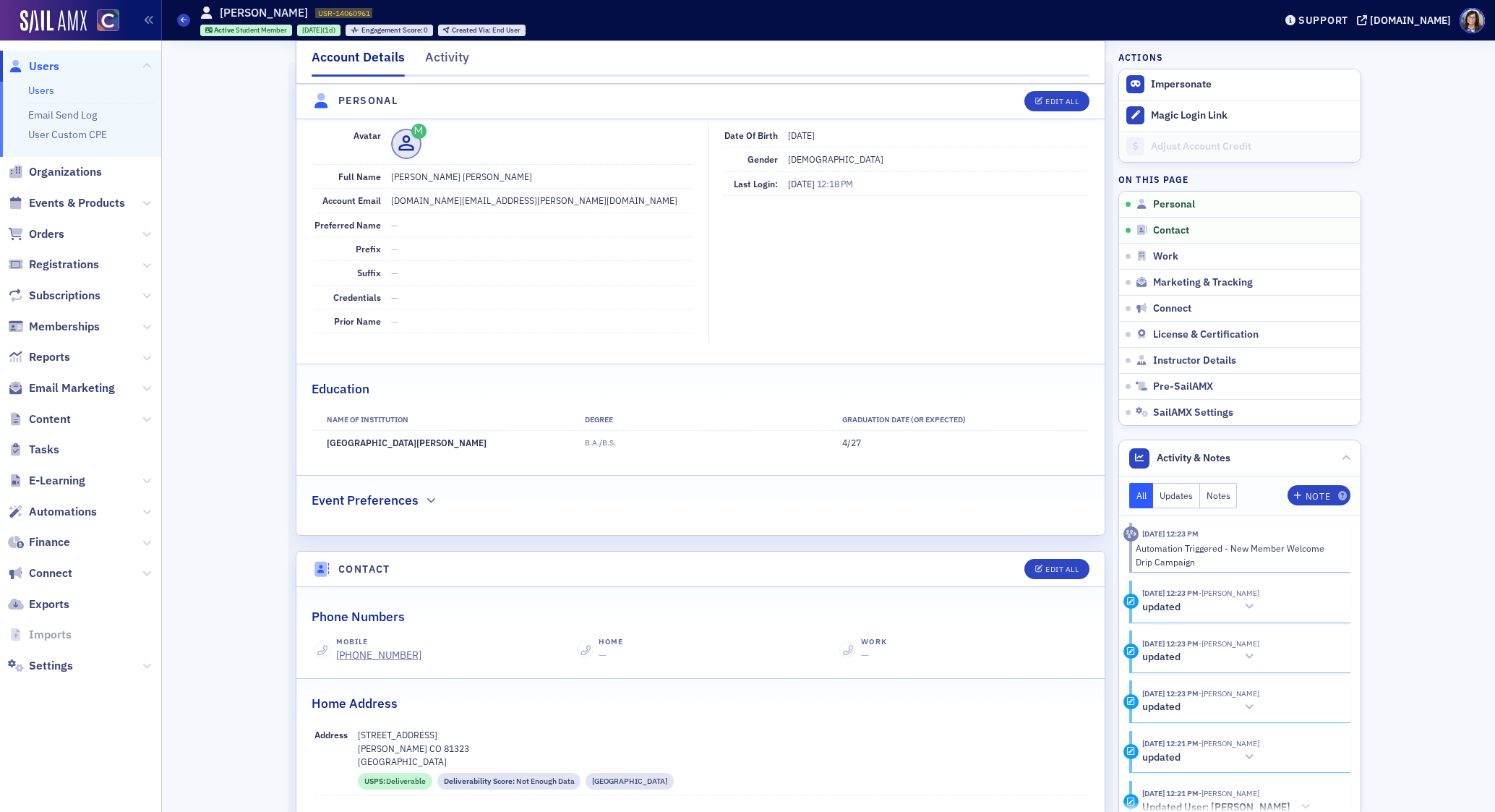
scroll to position [155, 0]
drag, startPoint x: 424, startPoint y: 445, endPoint x: 312, endPoint y: 442, distance: 112.0
click at [312, 442] on div "Name of Institution Degree Graduation Date (Or Expected) Fort Lewis College B.A…" at bounding box center [700, 430] width 808 height 45
click at [315, 441] on td "Fort Lewis College" at bounding box center [443, 442] width 257 height 24
drag, startPoint x: 320, startPoint y: 441, endPoint x: 404, endPoint y: 444, distance: 84.1
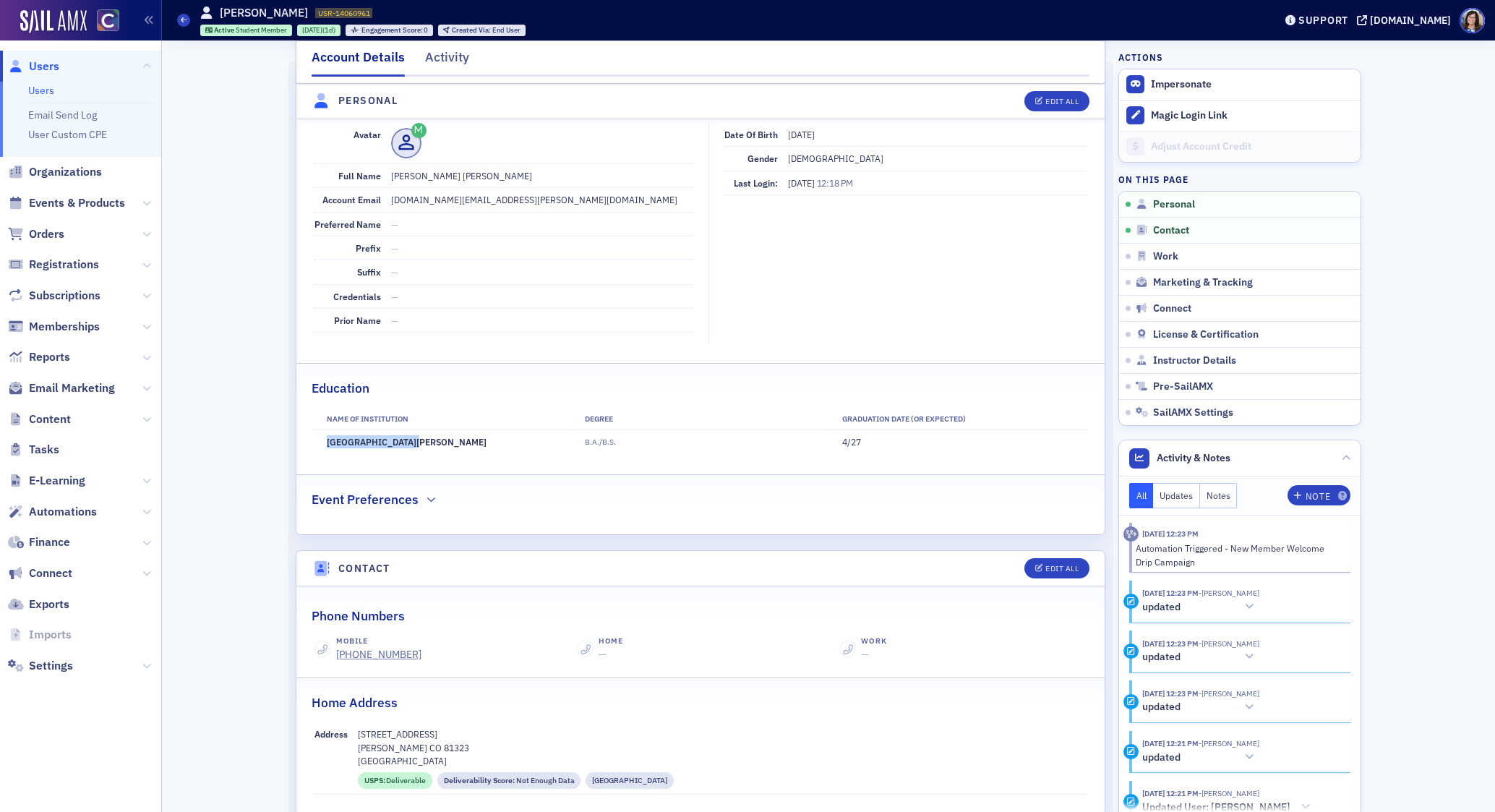
click at [406, 444] on td "Fort Lewis College" at bounding box center [443, 442] width 257 height 24
copy td "Fort Lewis College"
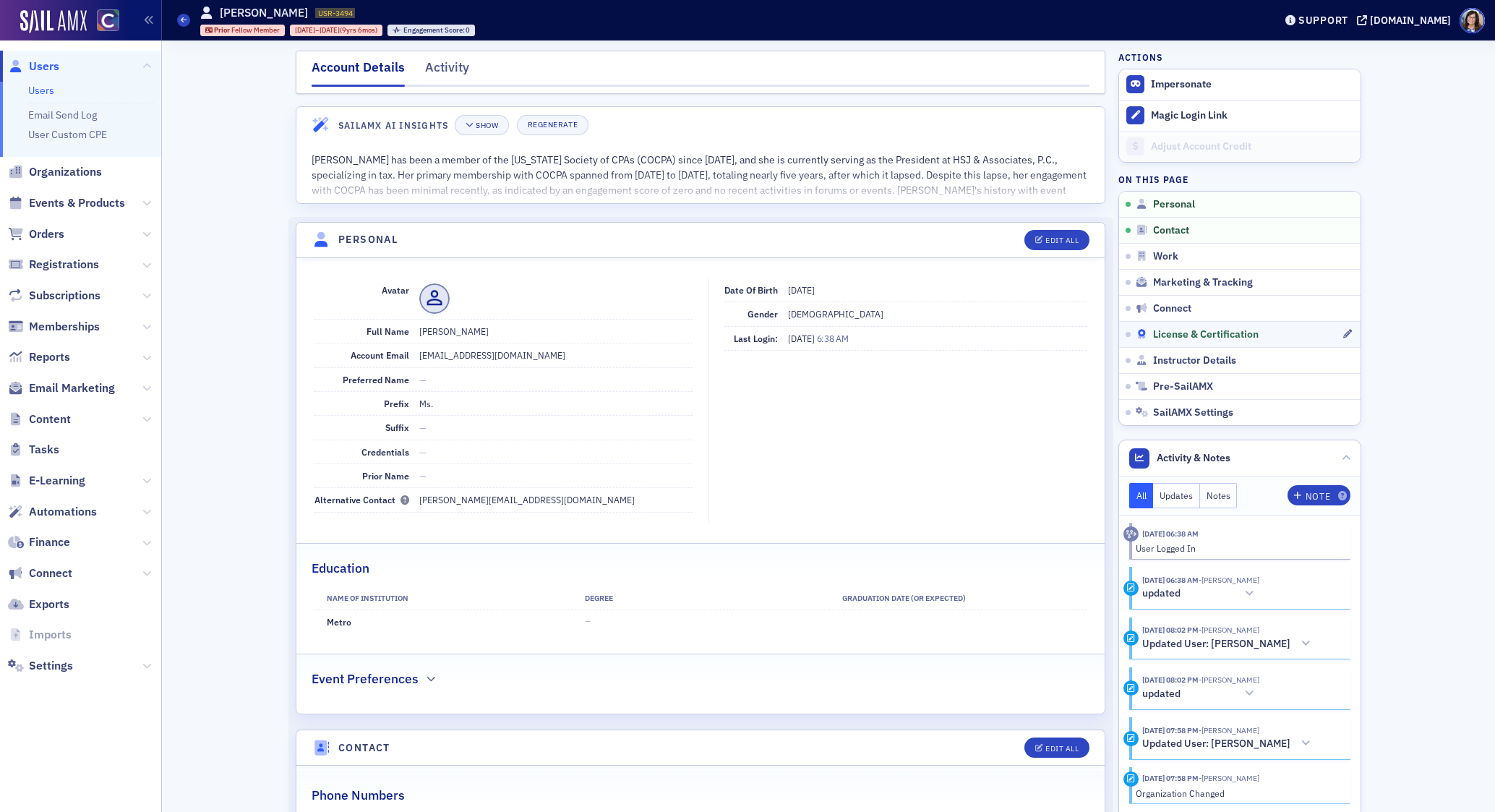
click at [1207, 328] on span "License & Certification" at bounding box center [1206, 335] width 105 height 13
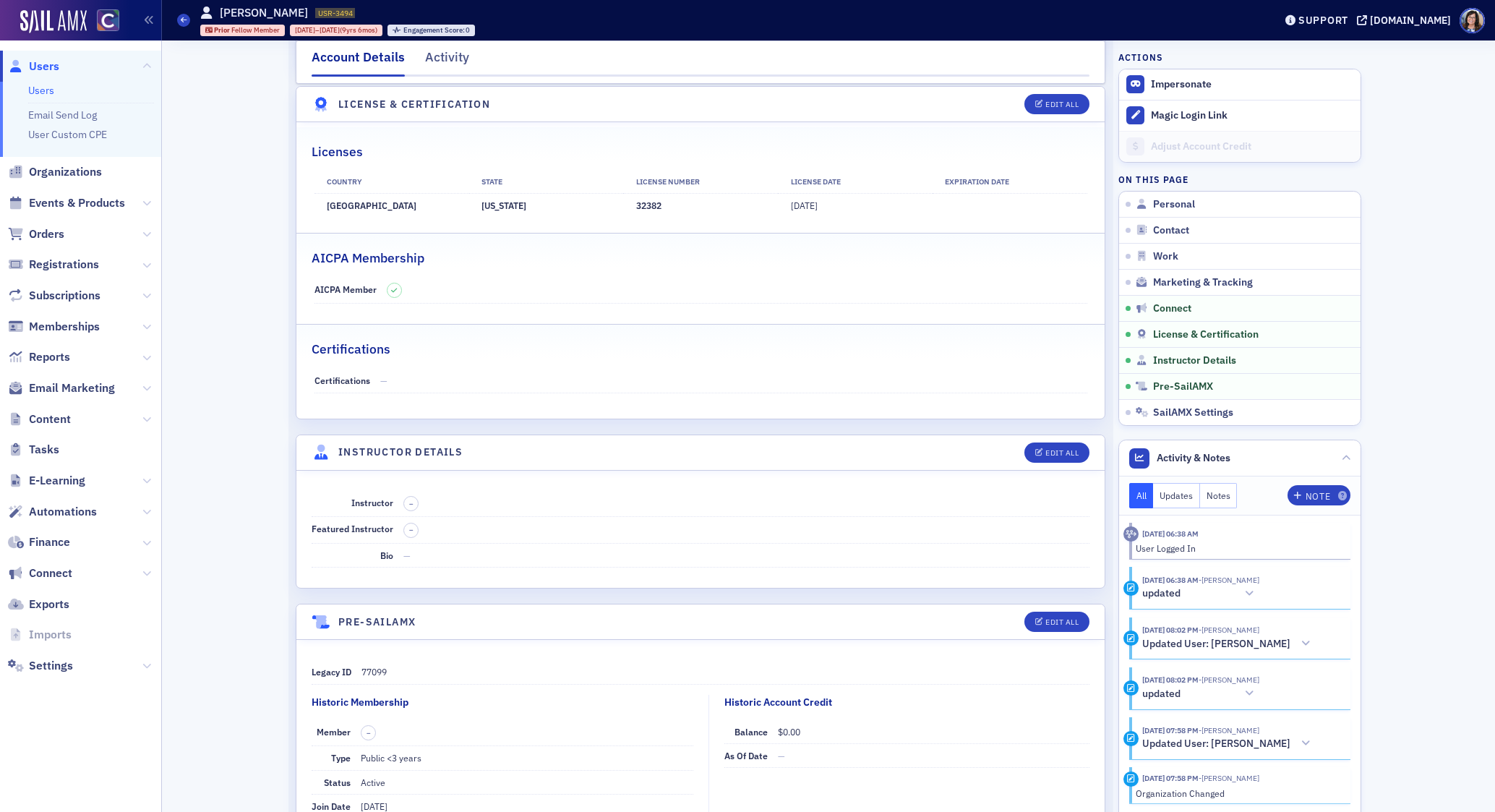
scroll to position [2450, 0]
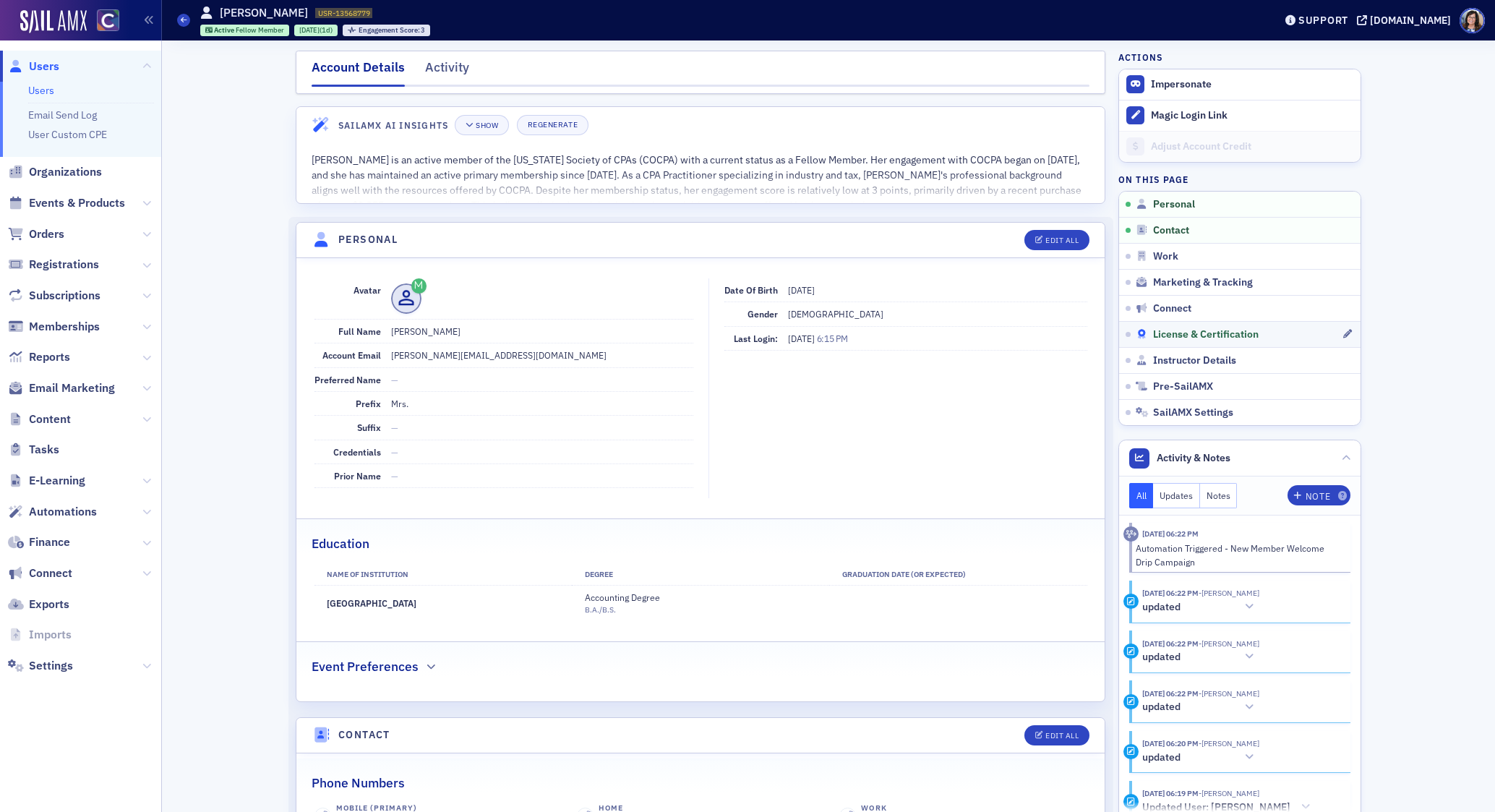
click at [1186, 333] on span "License & Certification" at bounding box center [1206, 335] width 105 height 13
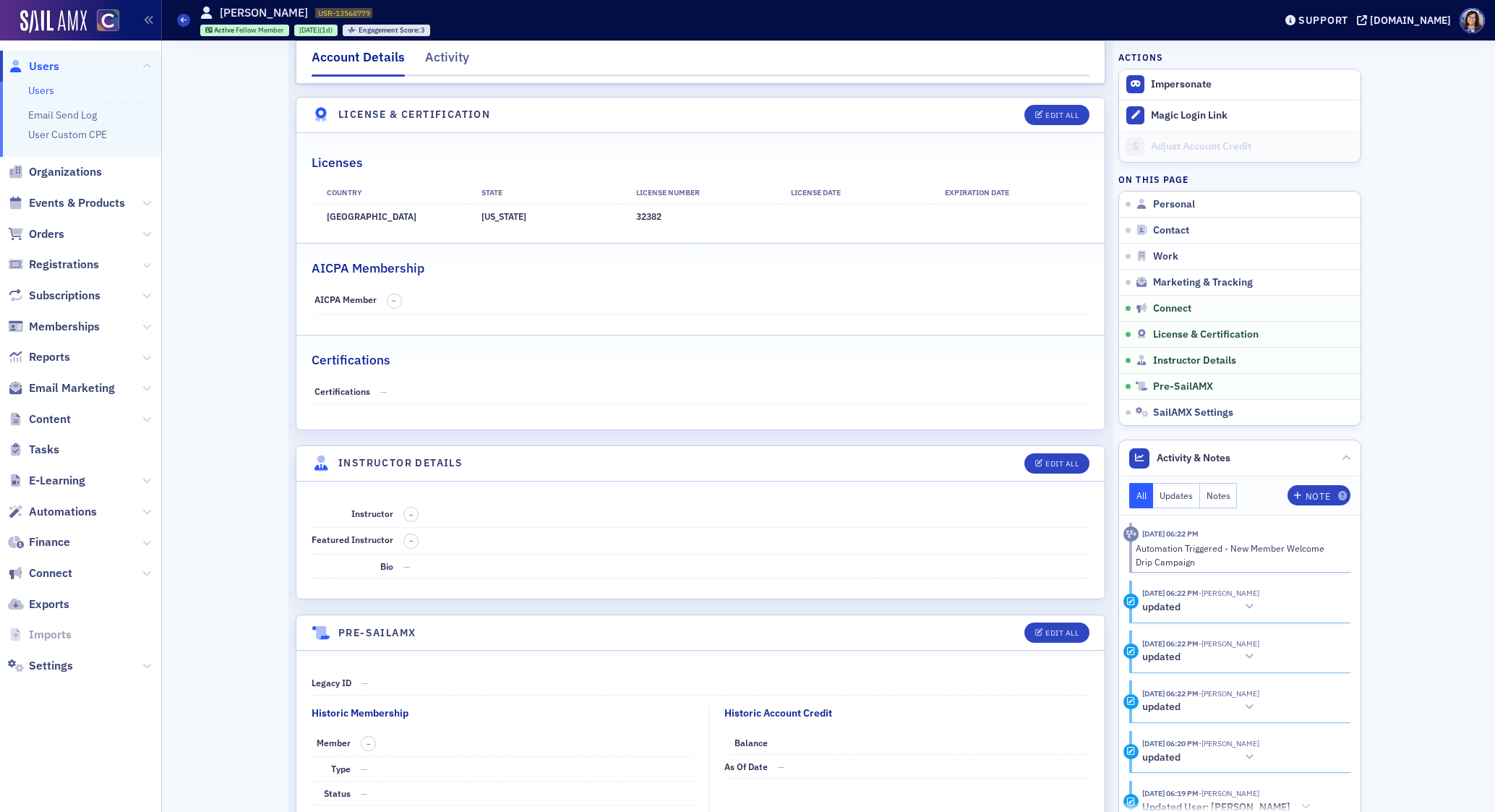
scroll to position [2693, 0]
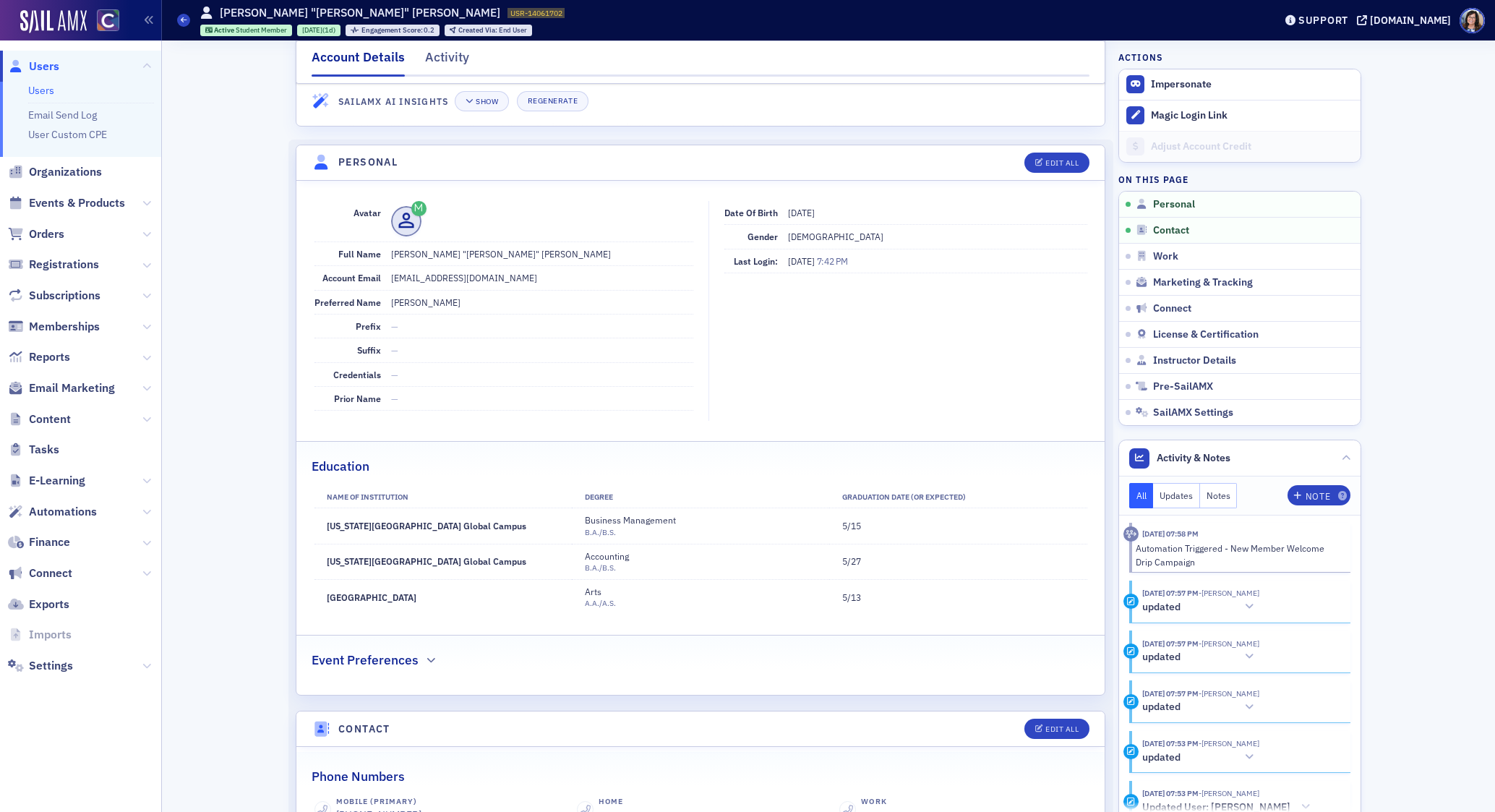
scroll to position [79, 0]
drag, startPoint x: 500, startPoint y: 563, endPoint x: 326, endPoint y: 565, distance: 174.0
click at [326, 565] on td "[US_STATE][GEOGRAPHIC_DATA] Global Campus" at bounding box center [443, 559] width 257 height 35
copy td "[US_STATE][GEOGRAPHIC_DATA] Global Campus"
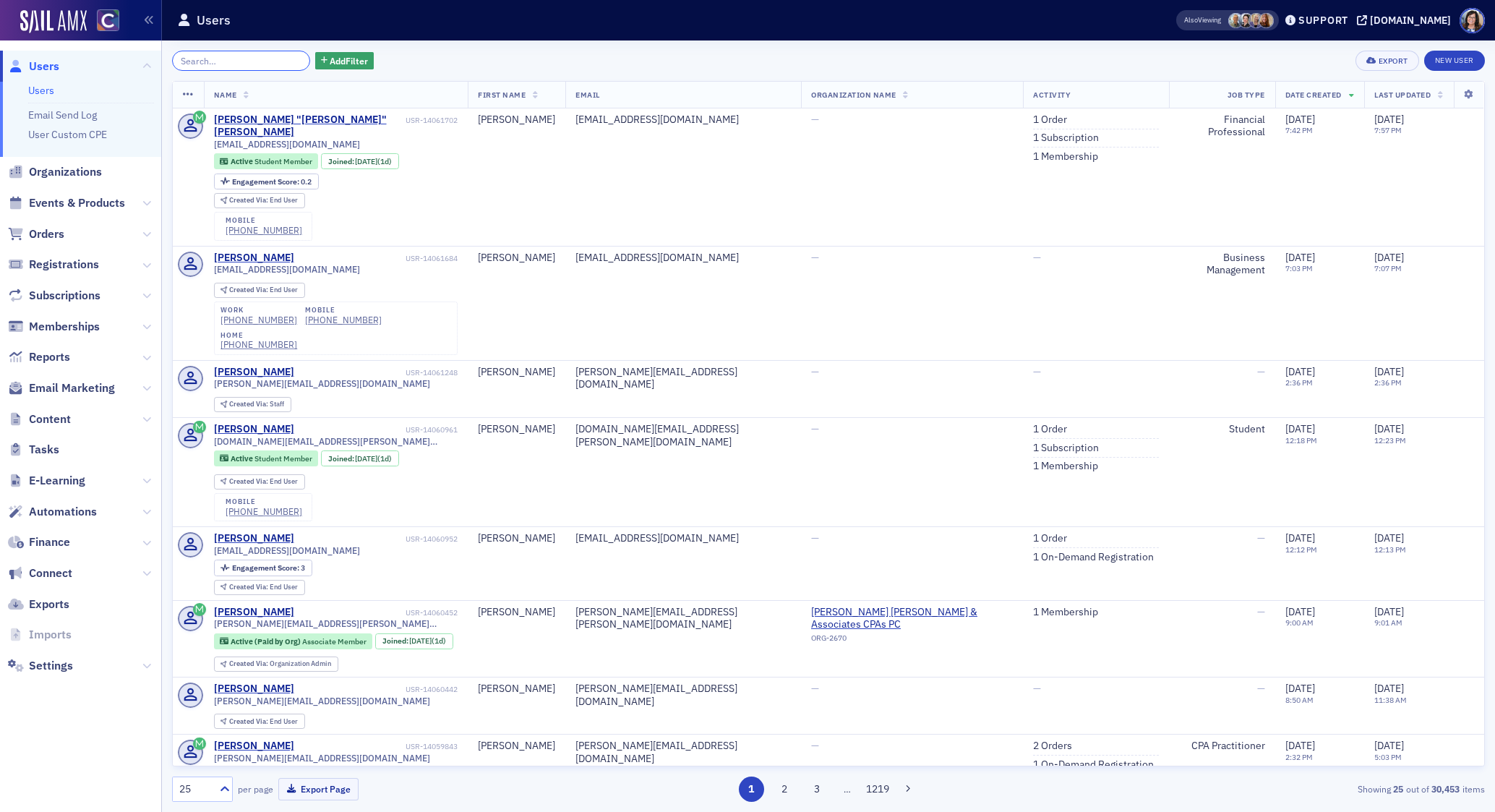
click at [272, 64] on input "search" at bounding box center [241, 60] width 138 height 20
paste input "hillary.morgridge@hem-cpa.com"
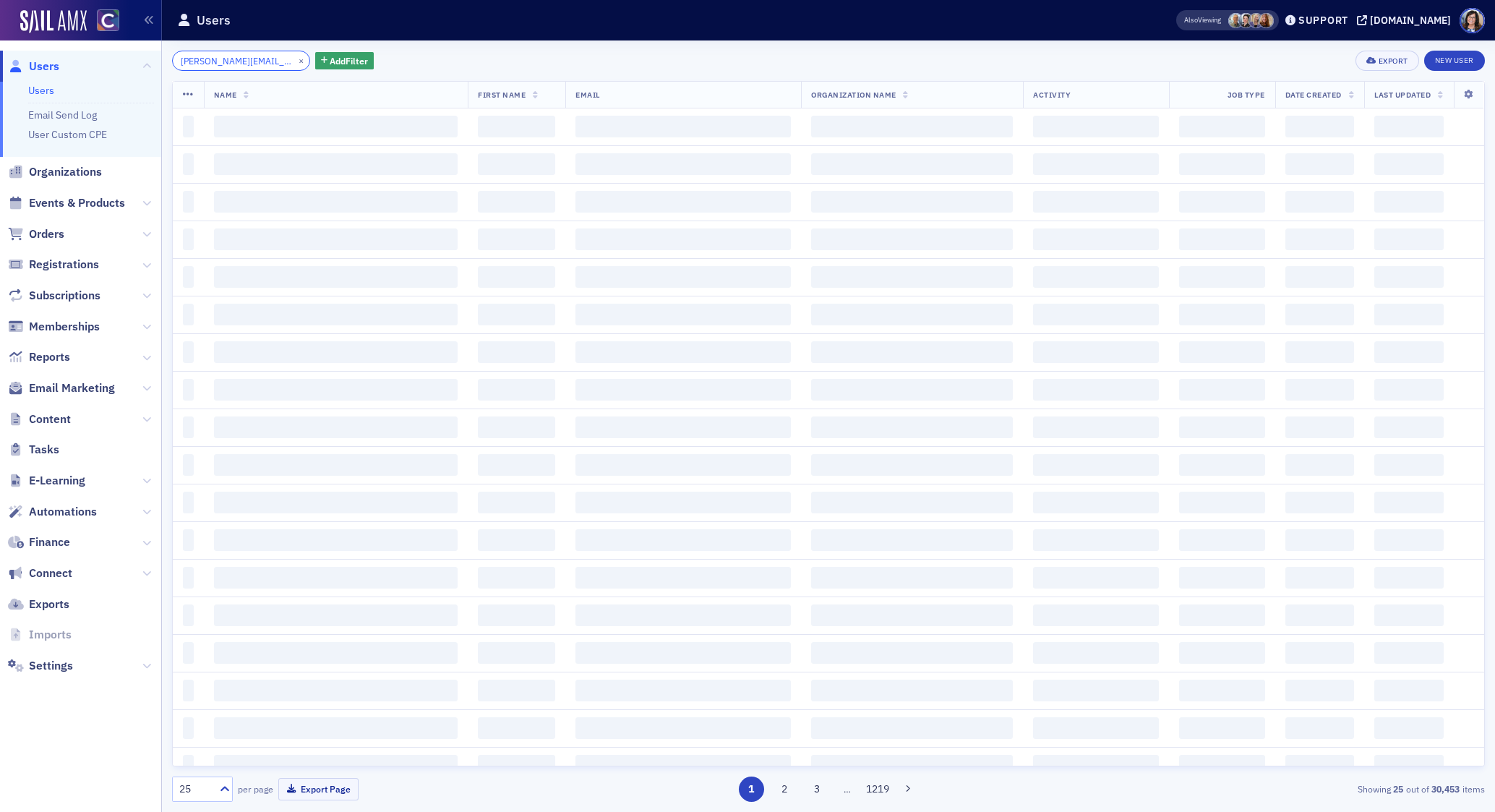
scroll to position [0, 35]
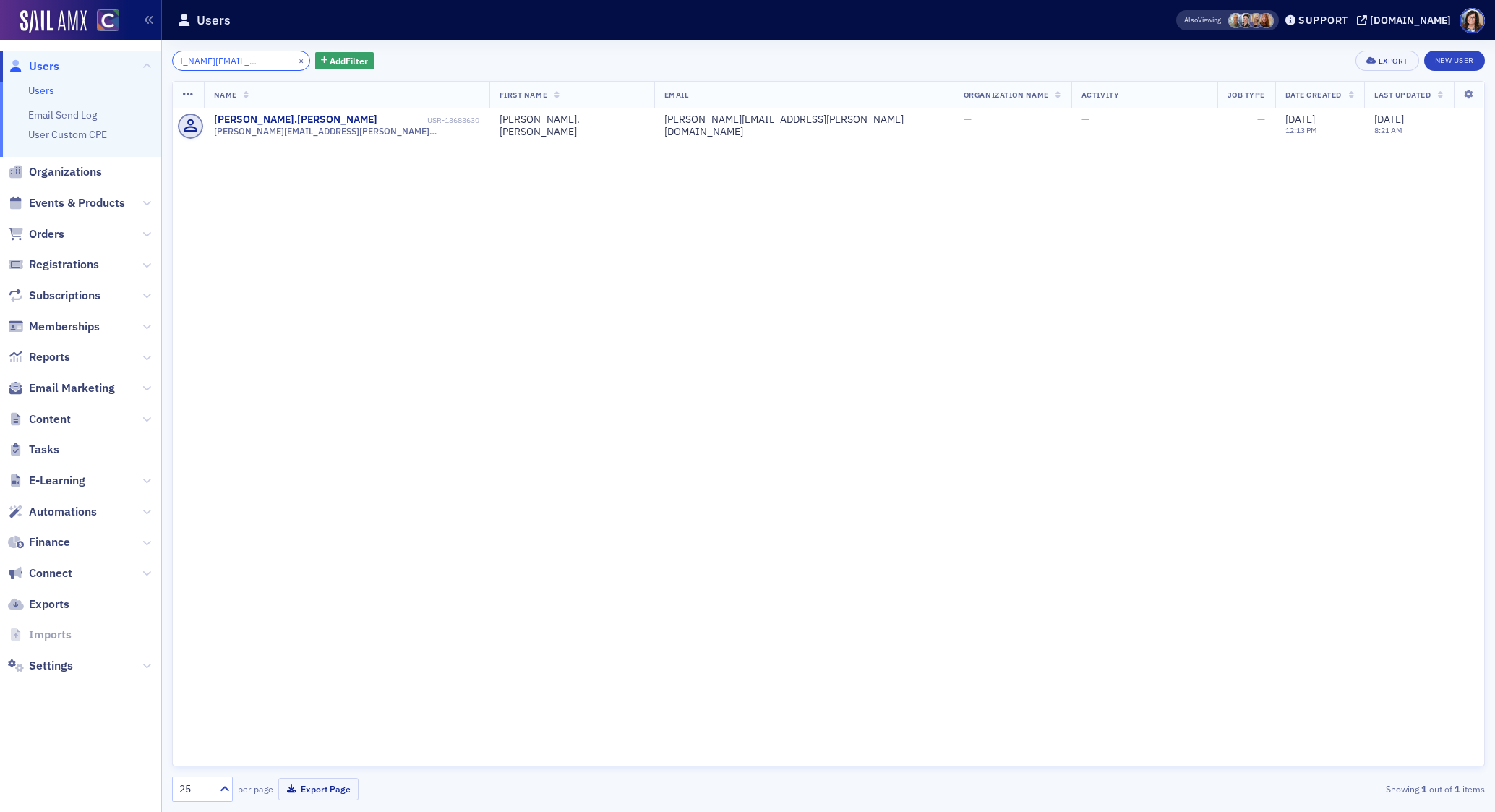
type input "hillary.morgridge@hem-cpa.com"
click at [295, 58] on button "×" at bounding box center [301, 60] width 13 height 13
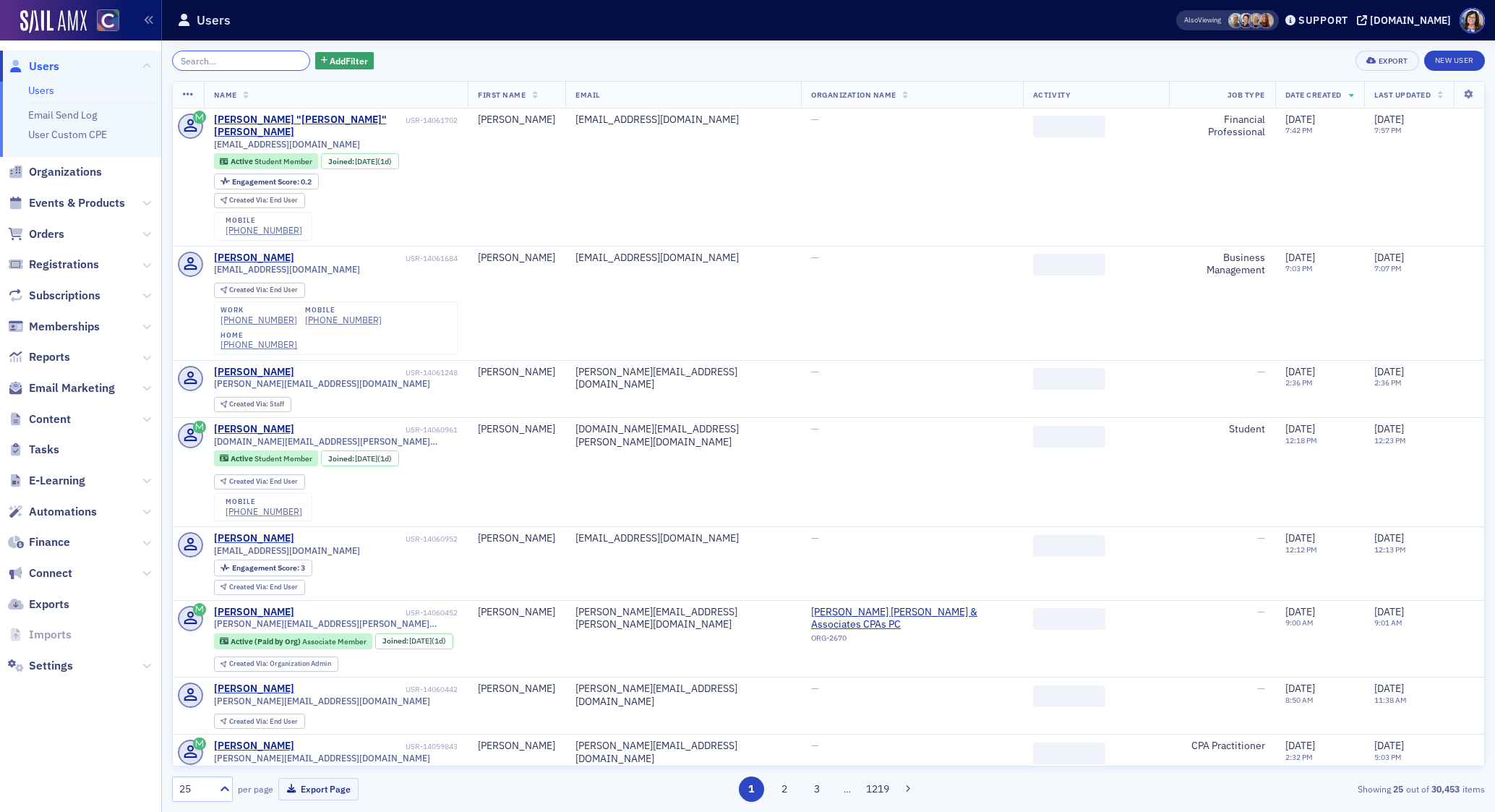
click at [239, 61] on input "search" at bounding box center [241, 60] width 138 height 20
paste input "Morgridge"
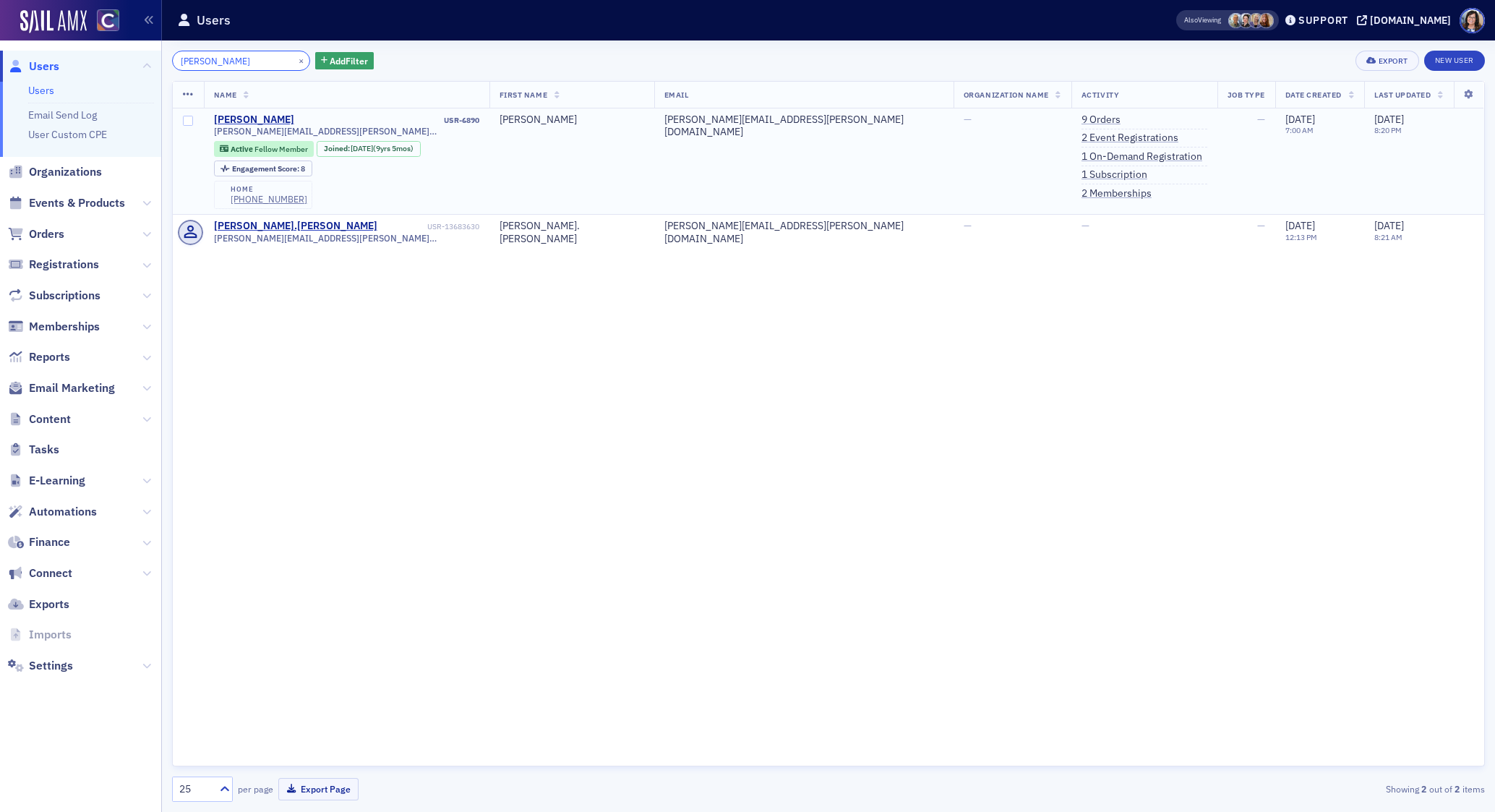
type input "Morgridge"
drag, startPoint x: 504, startPoint y: 120, endPoint x: 457, endPoint y: 123, distance: 47.1
click at [457, 123] on td "Hillary Morgridge USR-6890 hillary.morgridge@gmail.com Active Fellow Member Joi…" at bounding box center [347, 161] width 285 height 106
copy div "USR-6890"
drag, startPoint x: 335, startPoint y: 131, endPoint x: 211, endPoint y: 135, distance: 124.1
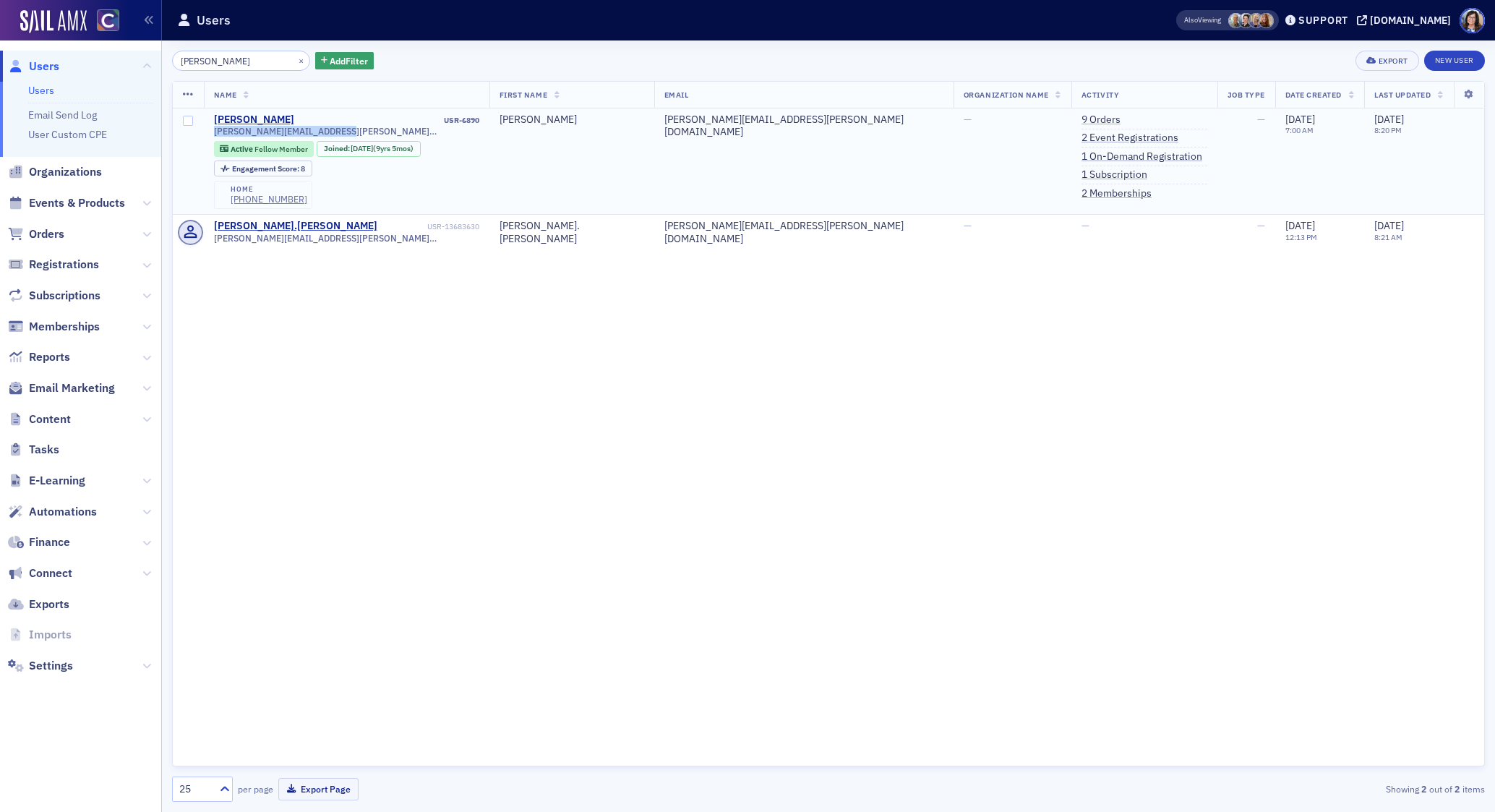
click at [211, 135] on td "Hillary Morgridge USR-6890 hillary.morgridge@gmail.com Active Fellow Member Joi…" at bounding box center [347, 161] width 285 height 106
copy span "hillary.morgridge@gmail.com"
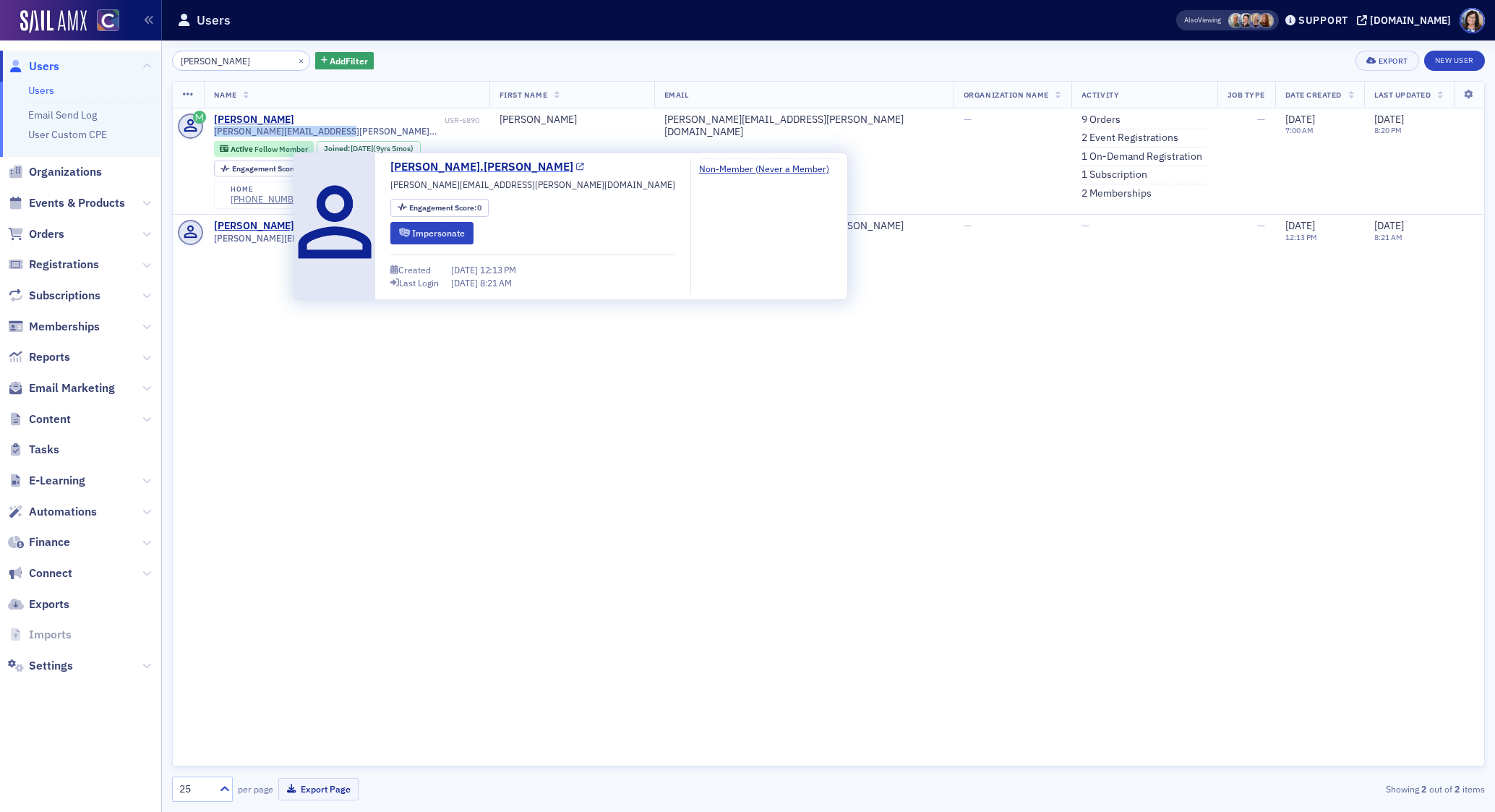
click at [576, 167] on icon at bounding box center [580, 167] width 8 height 8
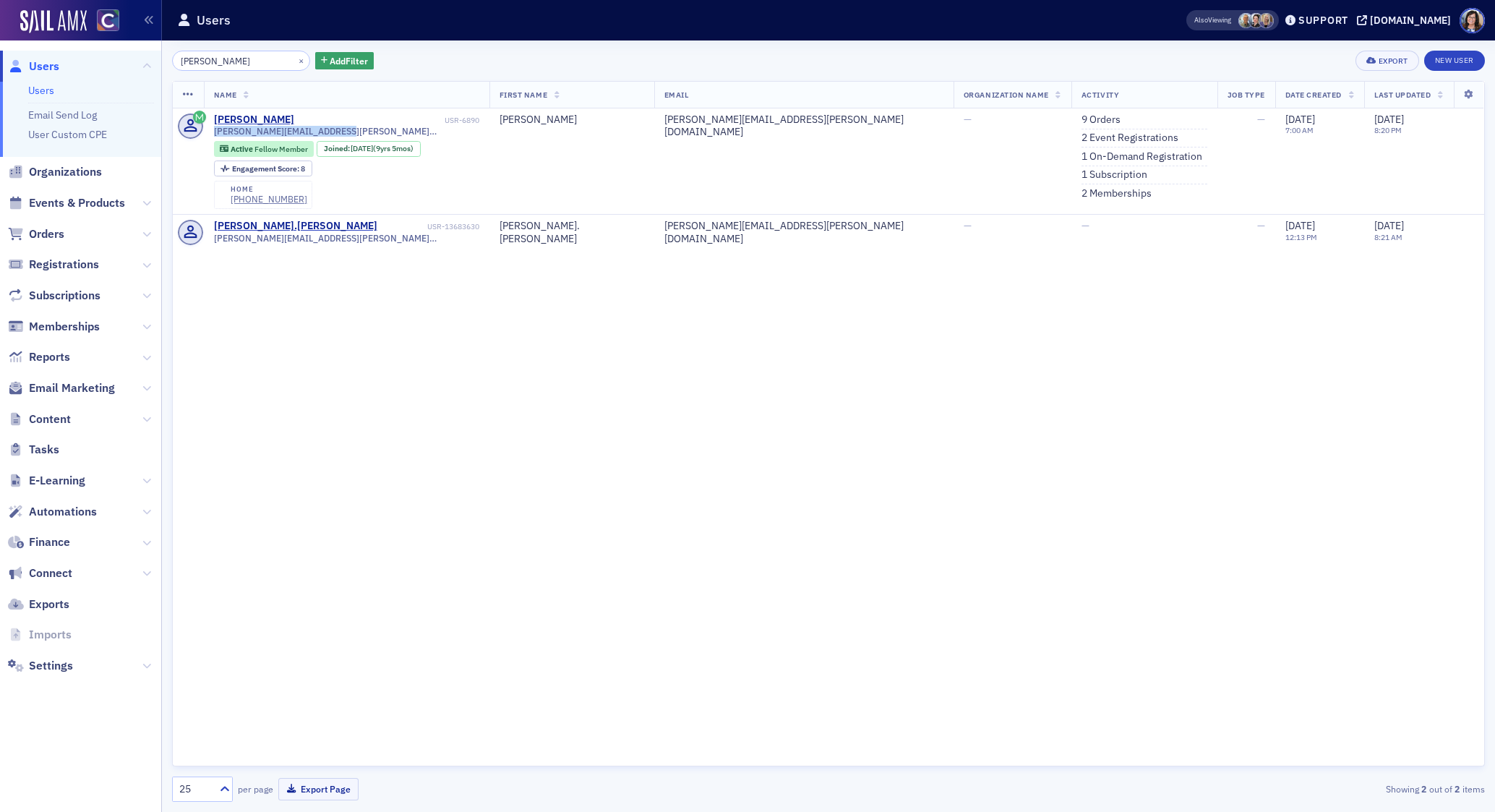
click at [45, 69] on span "Users" at bounding box center [44, 66] width 30 height 16
click at [295, 59] on button "×" at bounding box center [301, 60] width 13 height 13
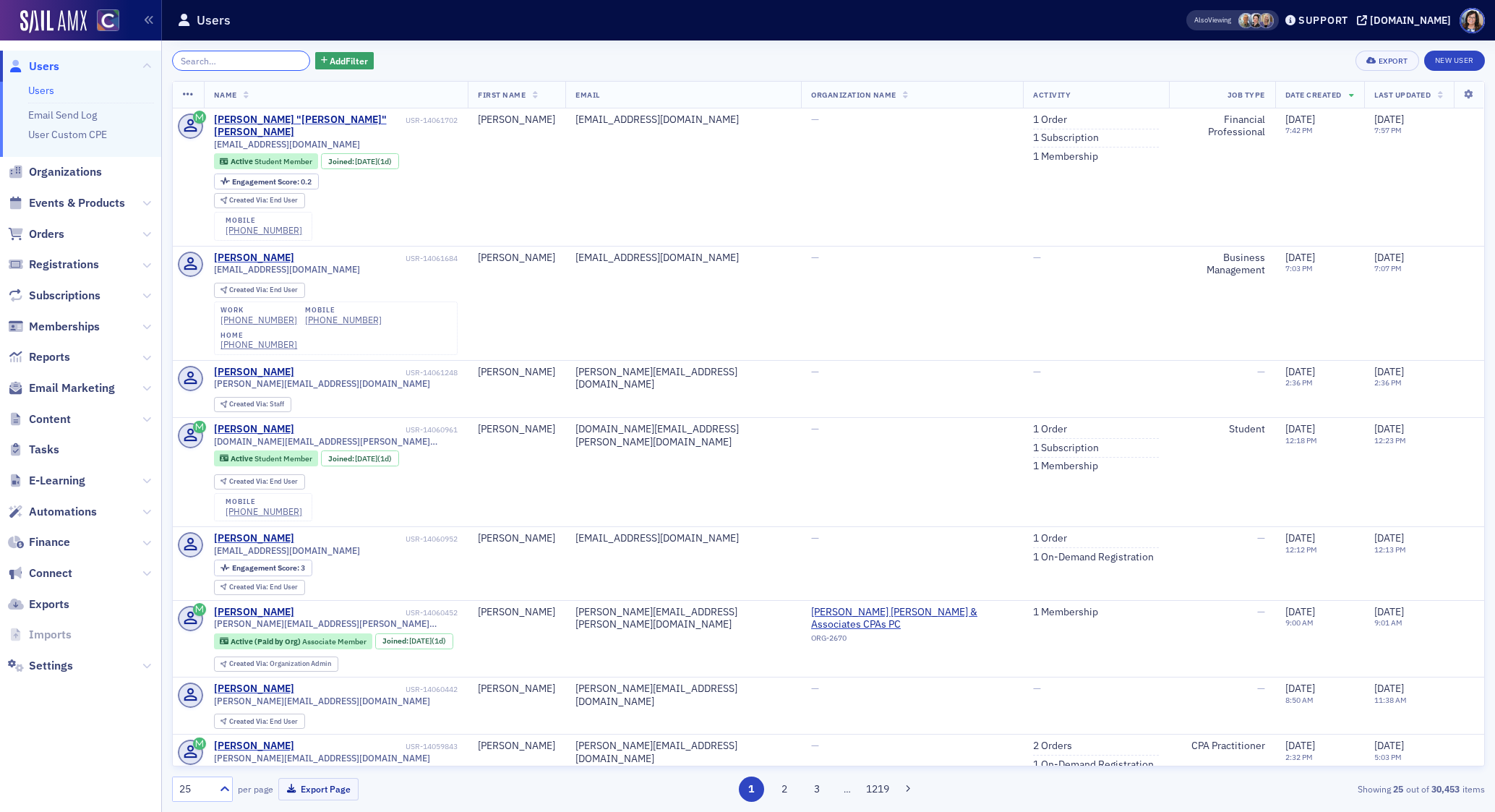
click at [237, 65] on input "search" at bounding box center [241, 60] width 138 height 20
paste input "Cassandra Porter"
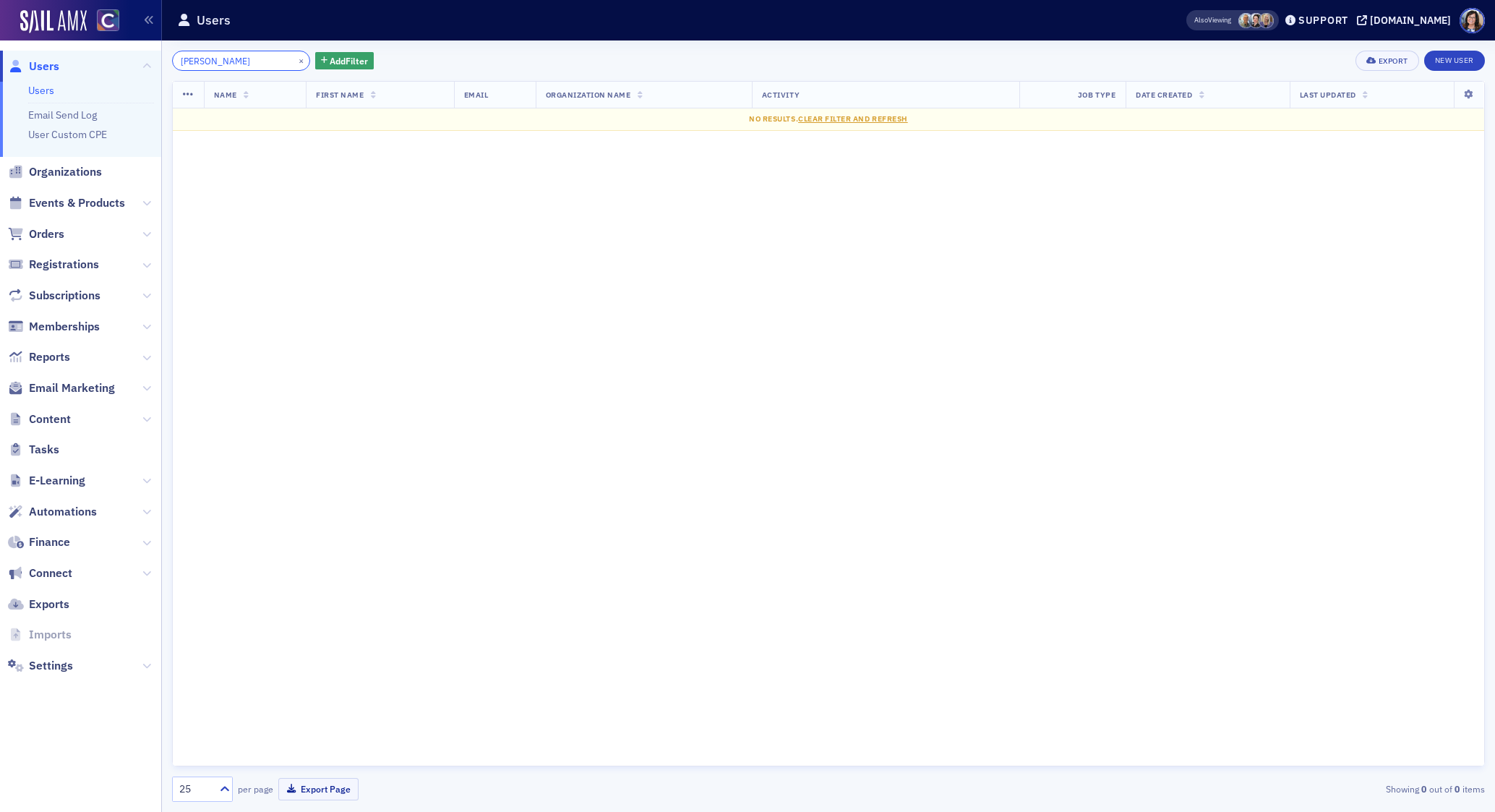
click at [230, 62] on input "Cassandra Porter" at bounding box center [241, 60] width 138 height 20
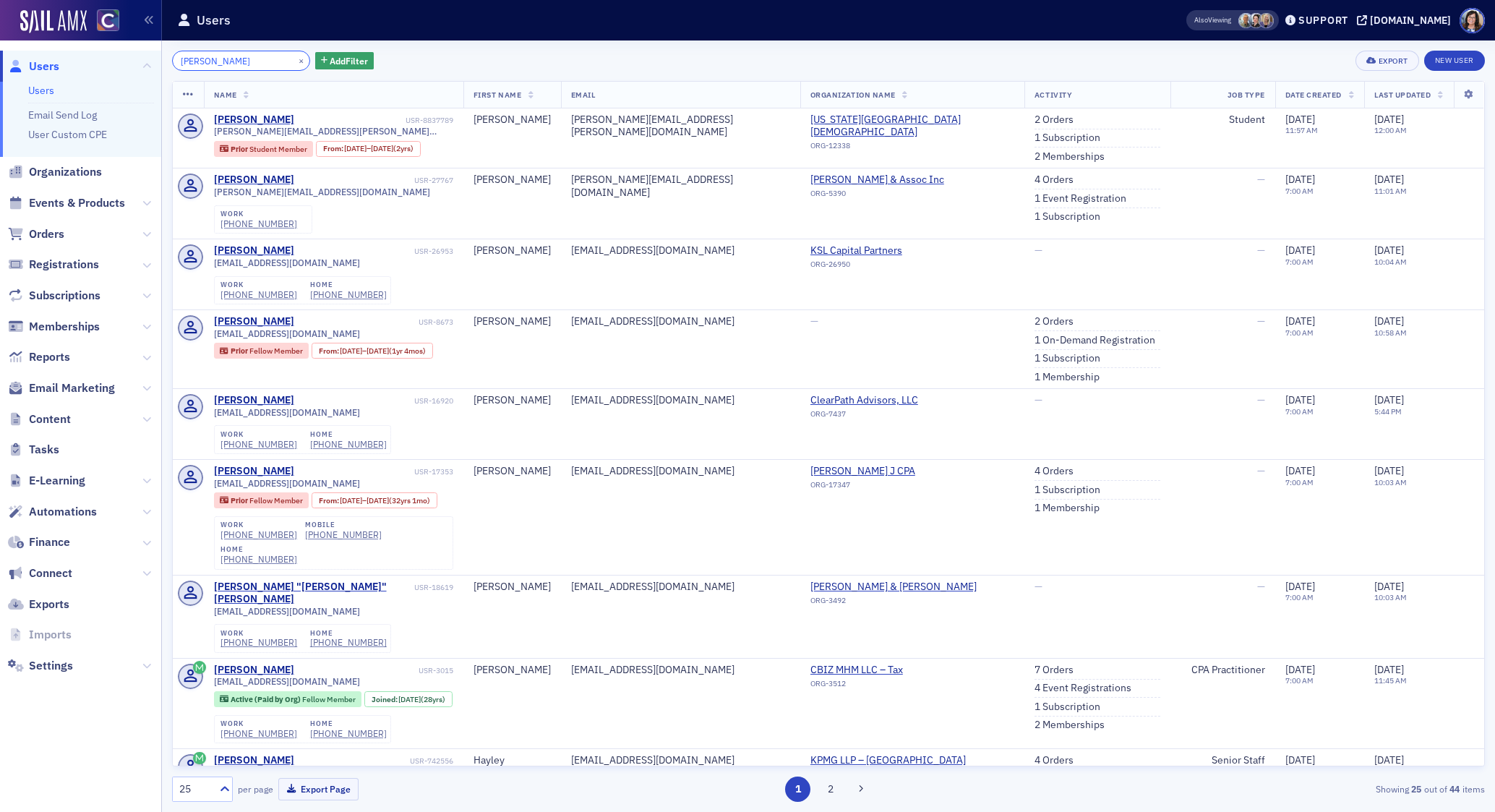
type input "Cassandra Porter"
click at [295, 60] on button "×" at bounding box center [301, 60] width 13 height 13
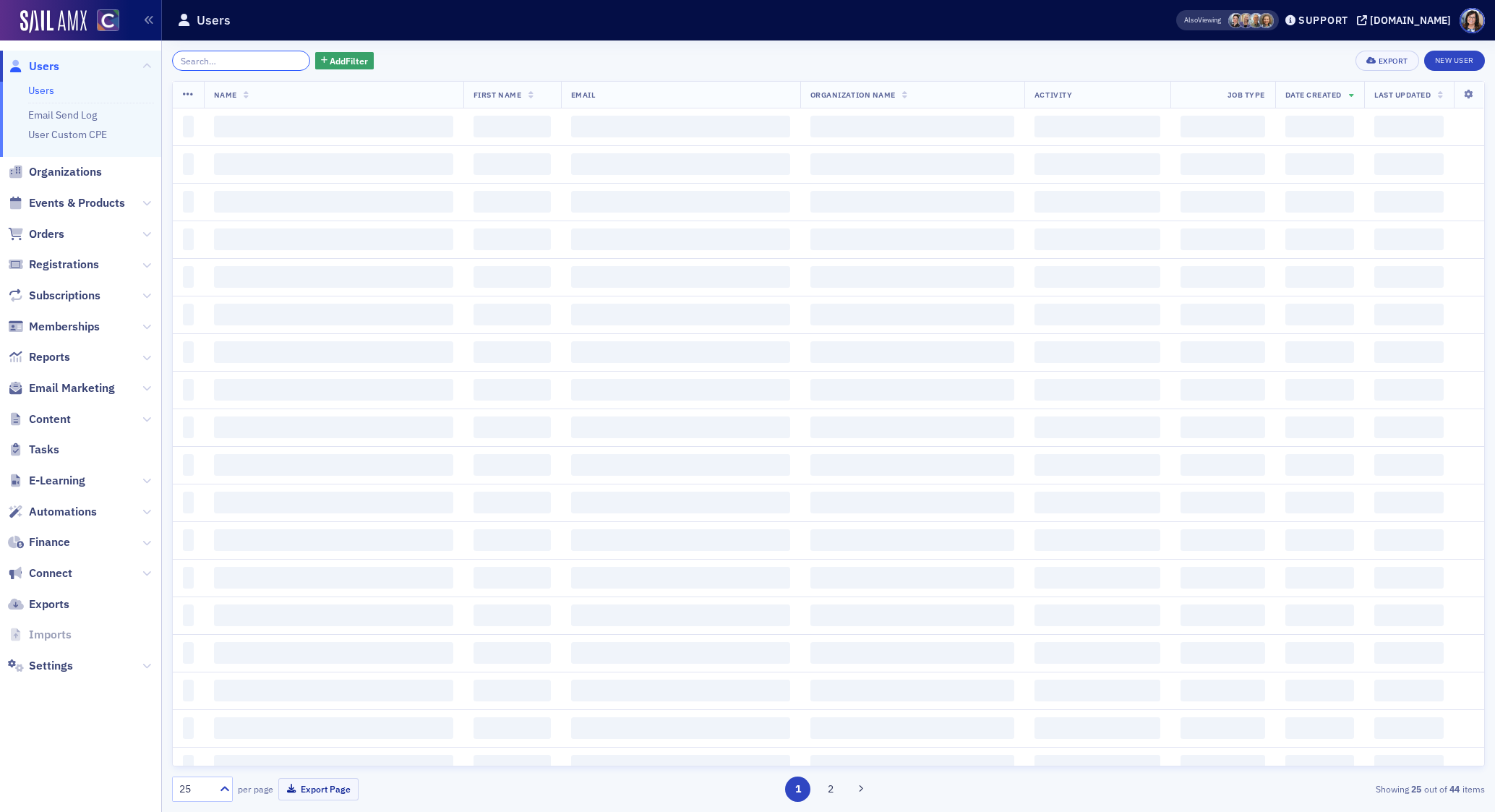
click at [253, 64] on input "search" at bounding box center [241, 60] width 138 height 20
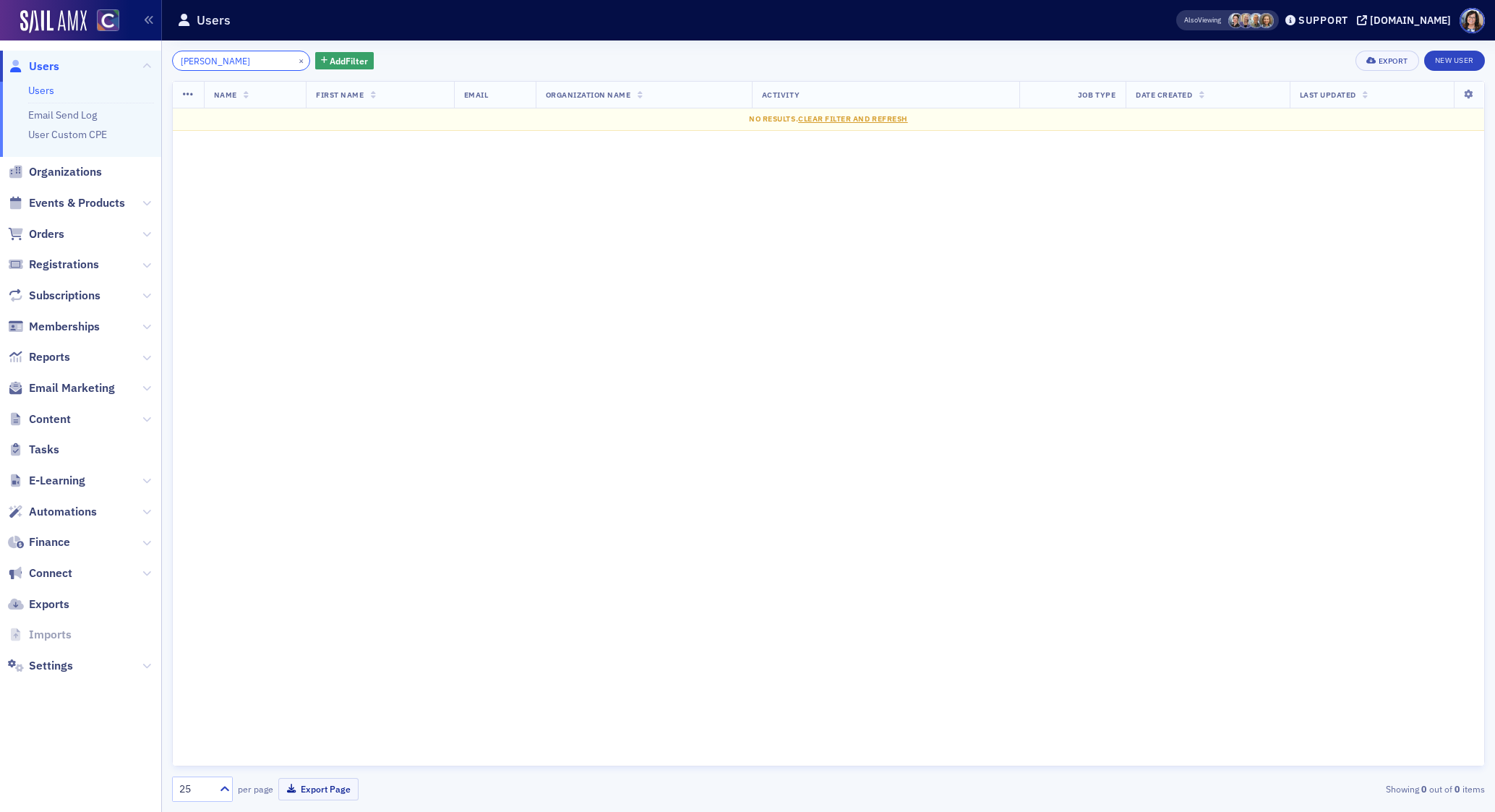
click at [204, 64] on input "Jarec Henderson" at bounding box center [241, 60] width 138 height 20
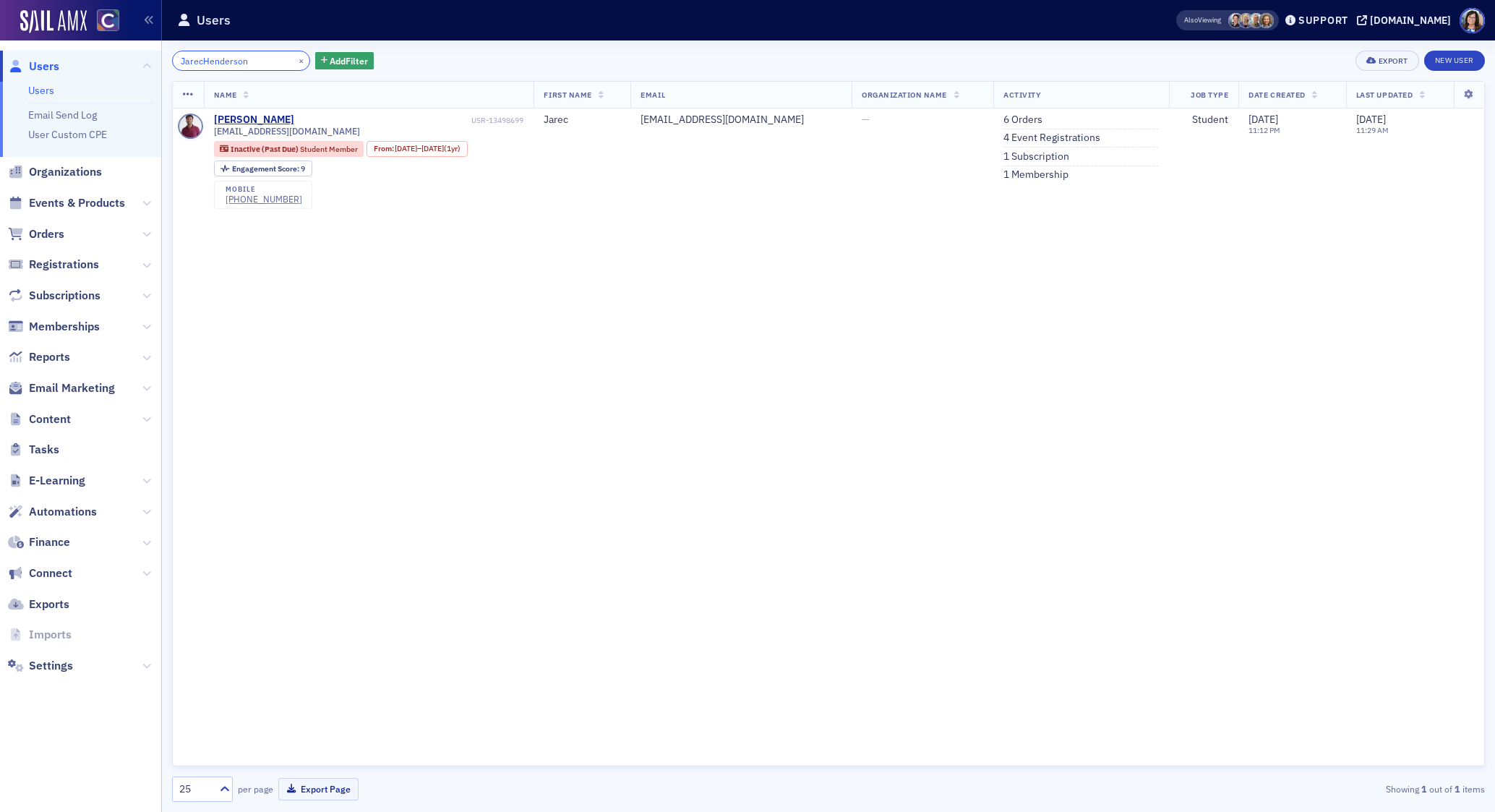
type input "JarecHenderson"
click at [1014, 120] on link "6 Orders" at bounding box center [1022, 120] width 39 height 13
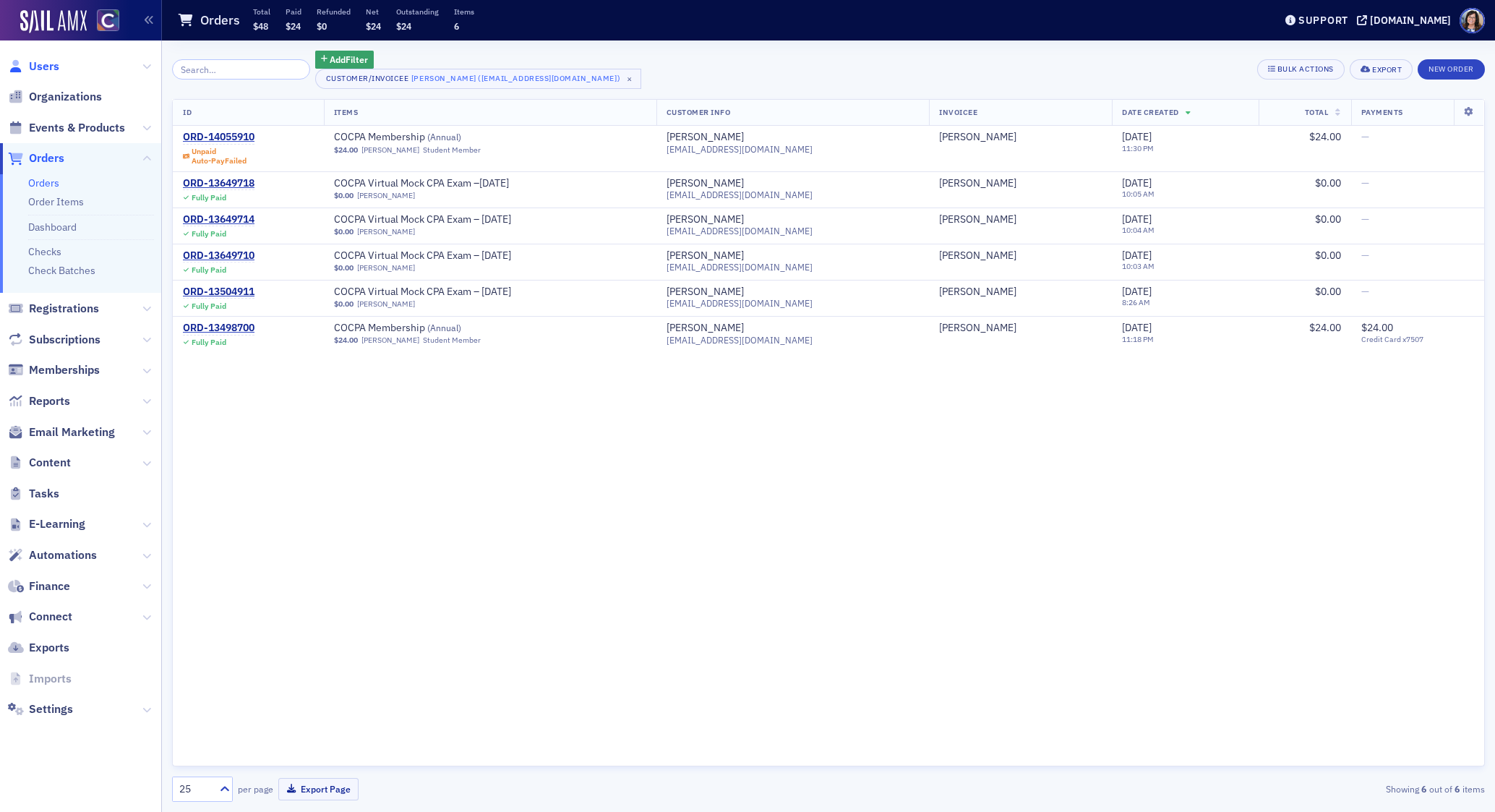
click at [41, 63] on span "Users" at bounding box center [44, 66] width 30 height 16
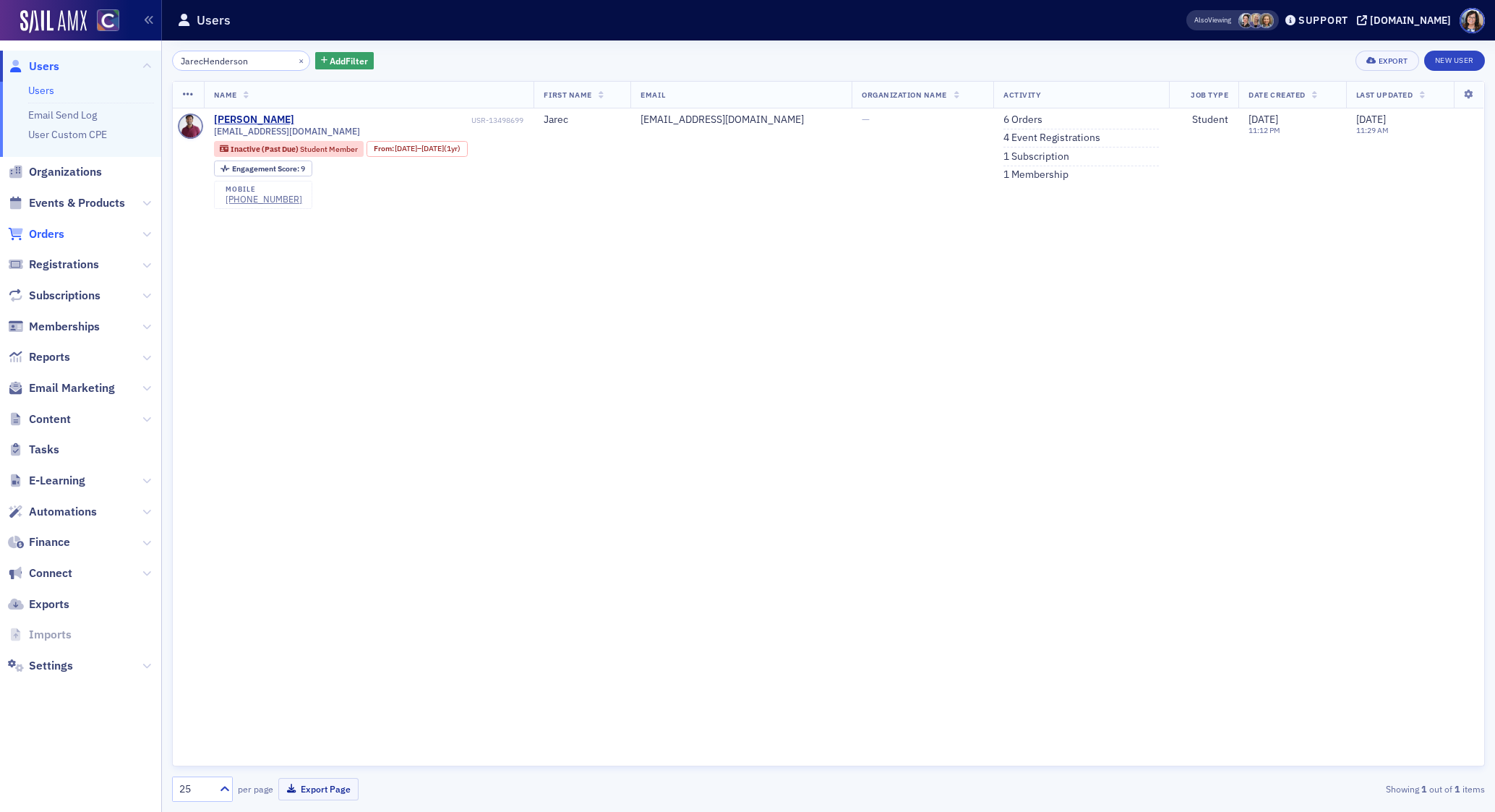
click at [41, 232] on span "Orders" at bounding box center [46, 234] width 35 height 16
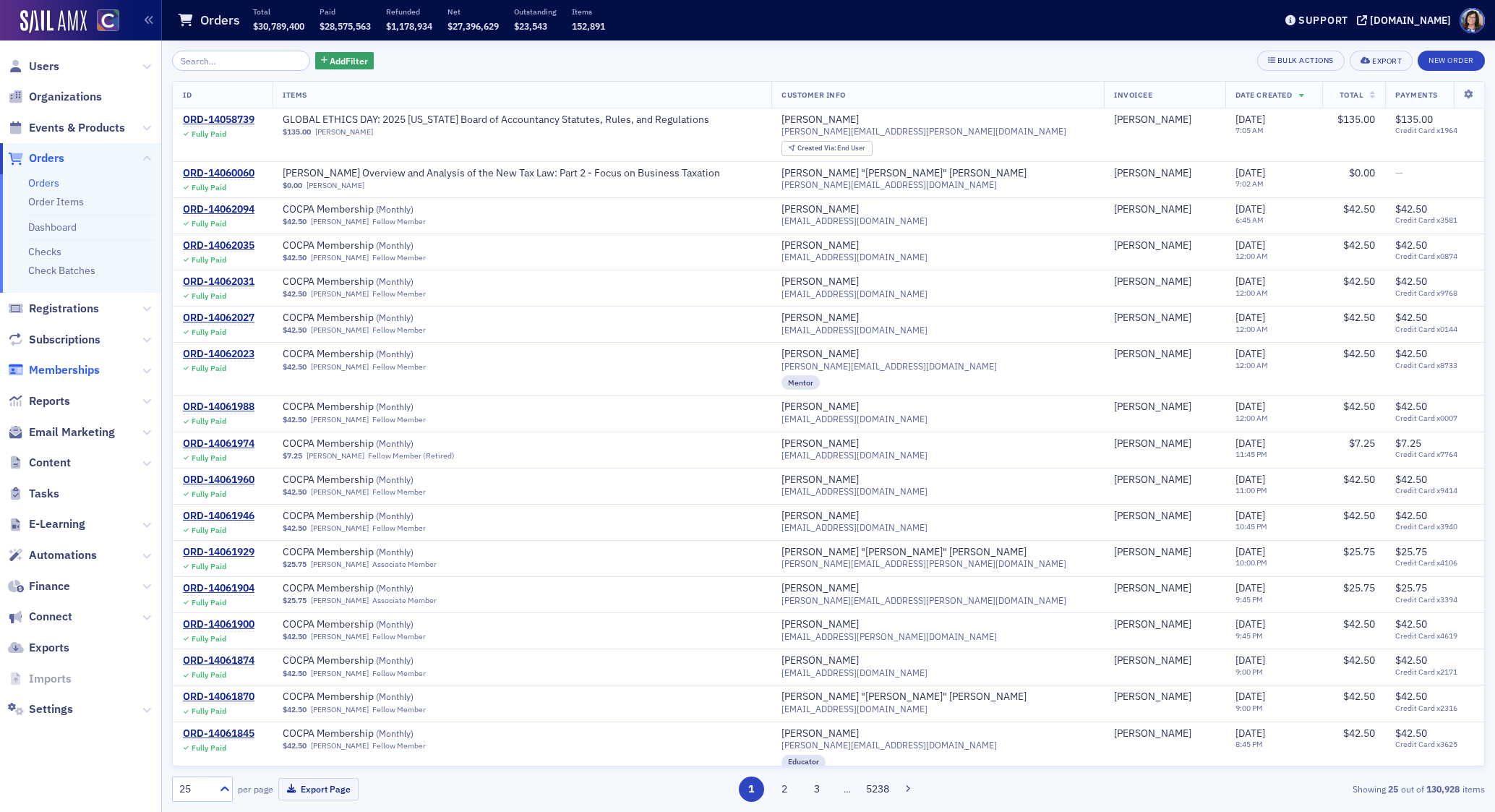
click at [64, 374] on span "Memberships" at bounding box center [64, 370] width 71 height 16
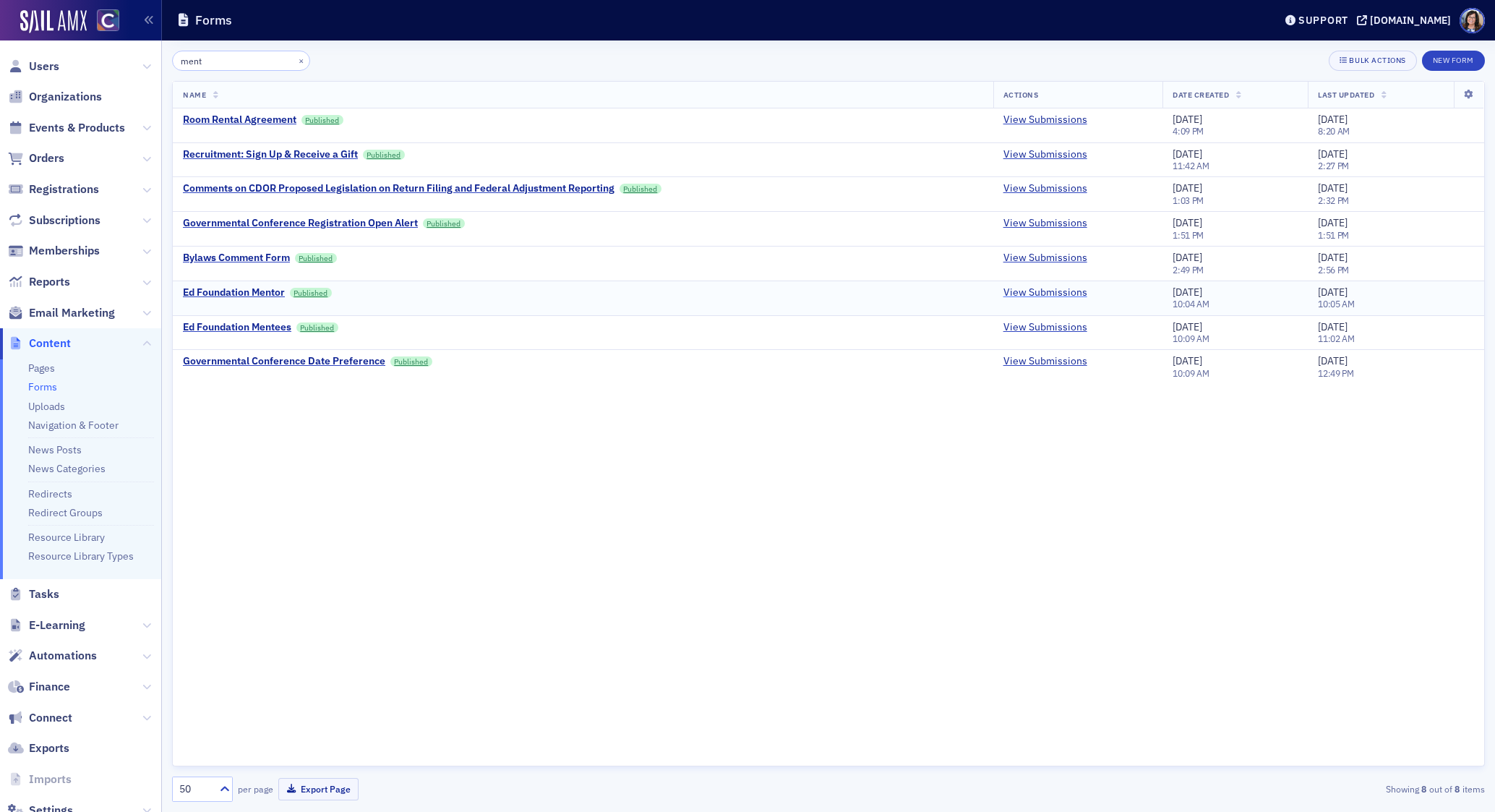
click at [1044, 290] on link "View Submissions" at bounding box center [1045, 292] width 84 height 13
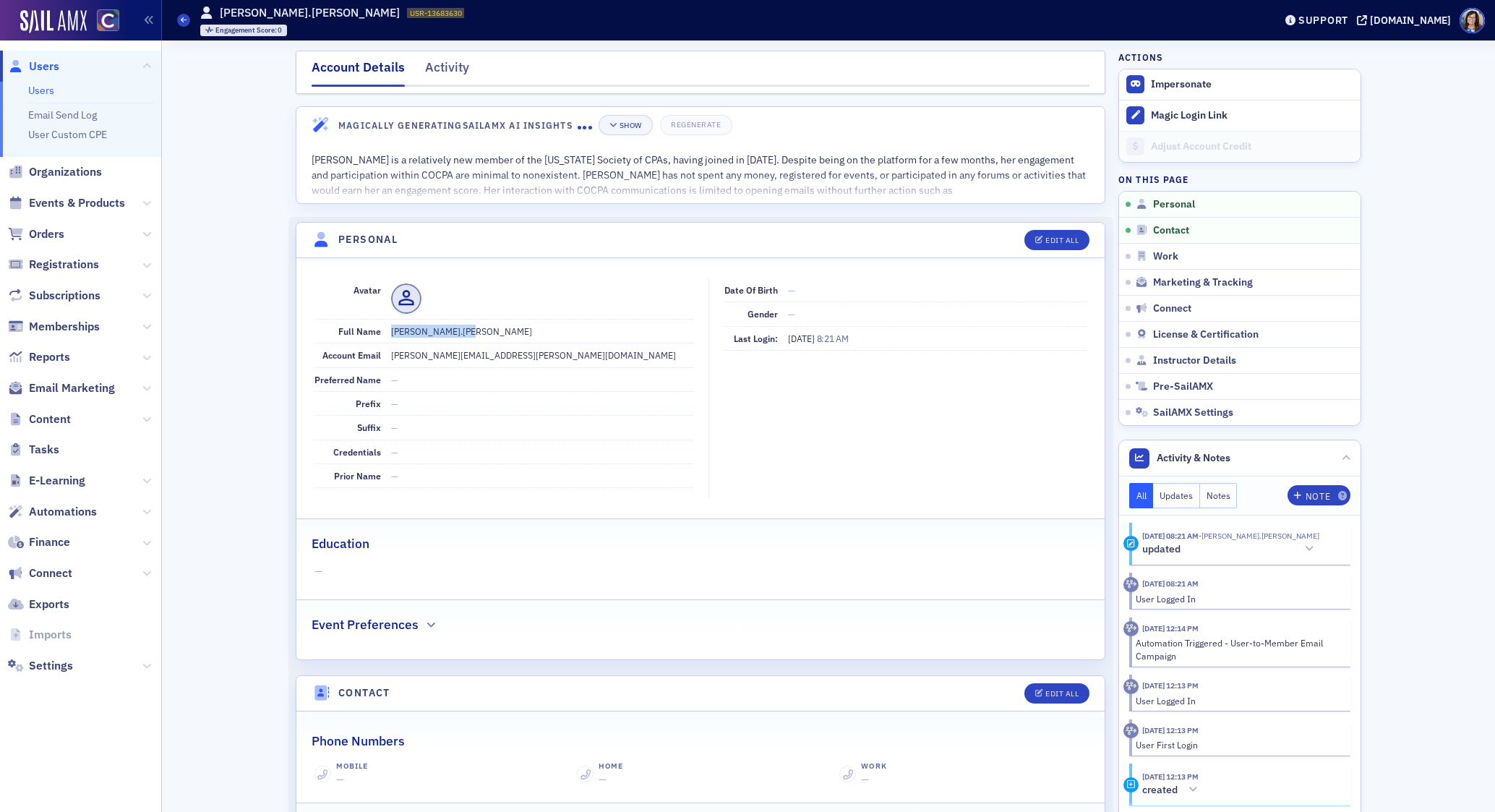
drag, startPoint x: 471, startPoint y: 330, endPoint x: 387, endPoint y: 331, distance: 84.0
click at [387, 331] on div "Full Name [PERSON_NAME].[PERSON_NAME]" at bounding box center [504, 331] width 379 height 24
copy dd "[PERSON_NAME].[PERSON_NAME]"
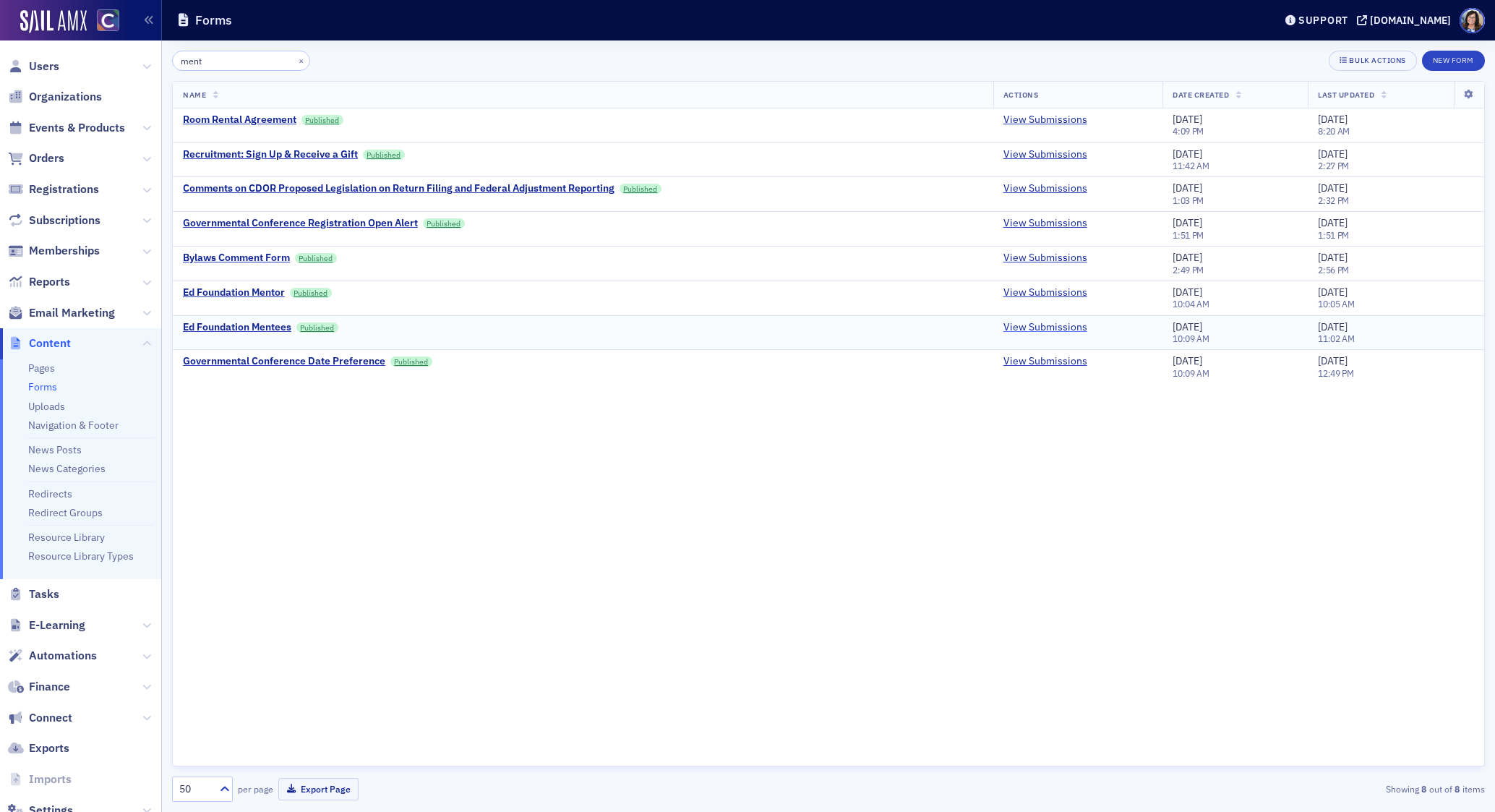
click at [1036, 331] on link "View Submissions" at bounding box center [1045, 328] width 84 height 13
